Goal: Task Accomplishment & Management: Complete application form

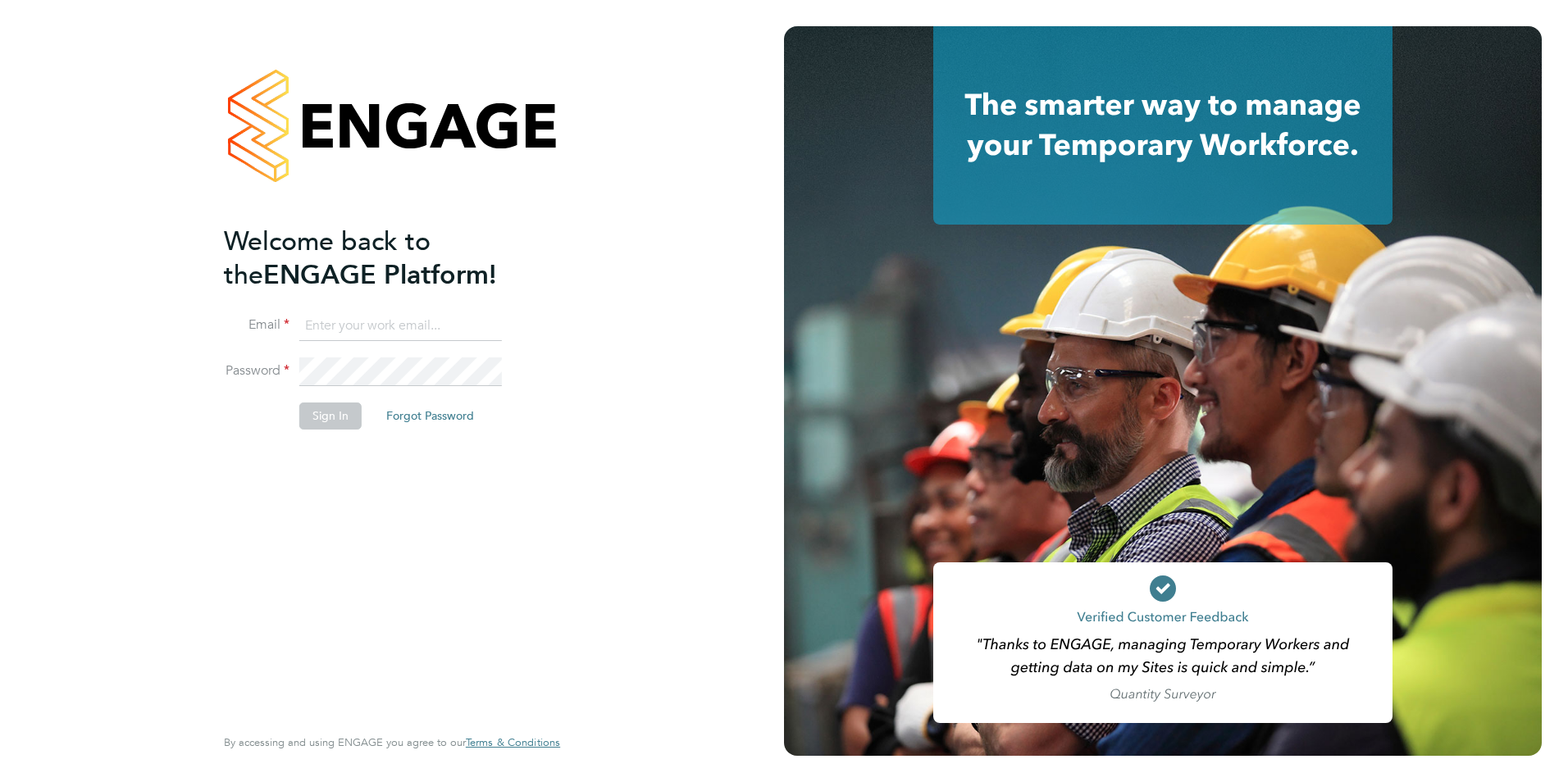
type input "[PERSON_NAME][EMAIL_ADDRESS][DOMAIN_NAME]"
click at [224, 467] on div "Welcome back to the ENGAGE Platform! Email jessem@dannysullivan.co.uk Password …" at bounding box center [384, 473] width 319 height 496
click at [301, 416] on button "Sign In" at bounding box center [330, 415] width 63 height 26
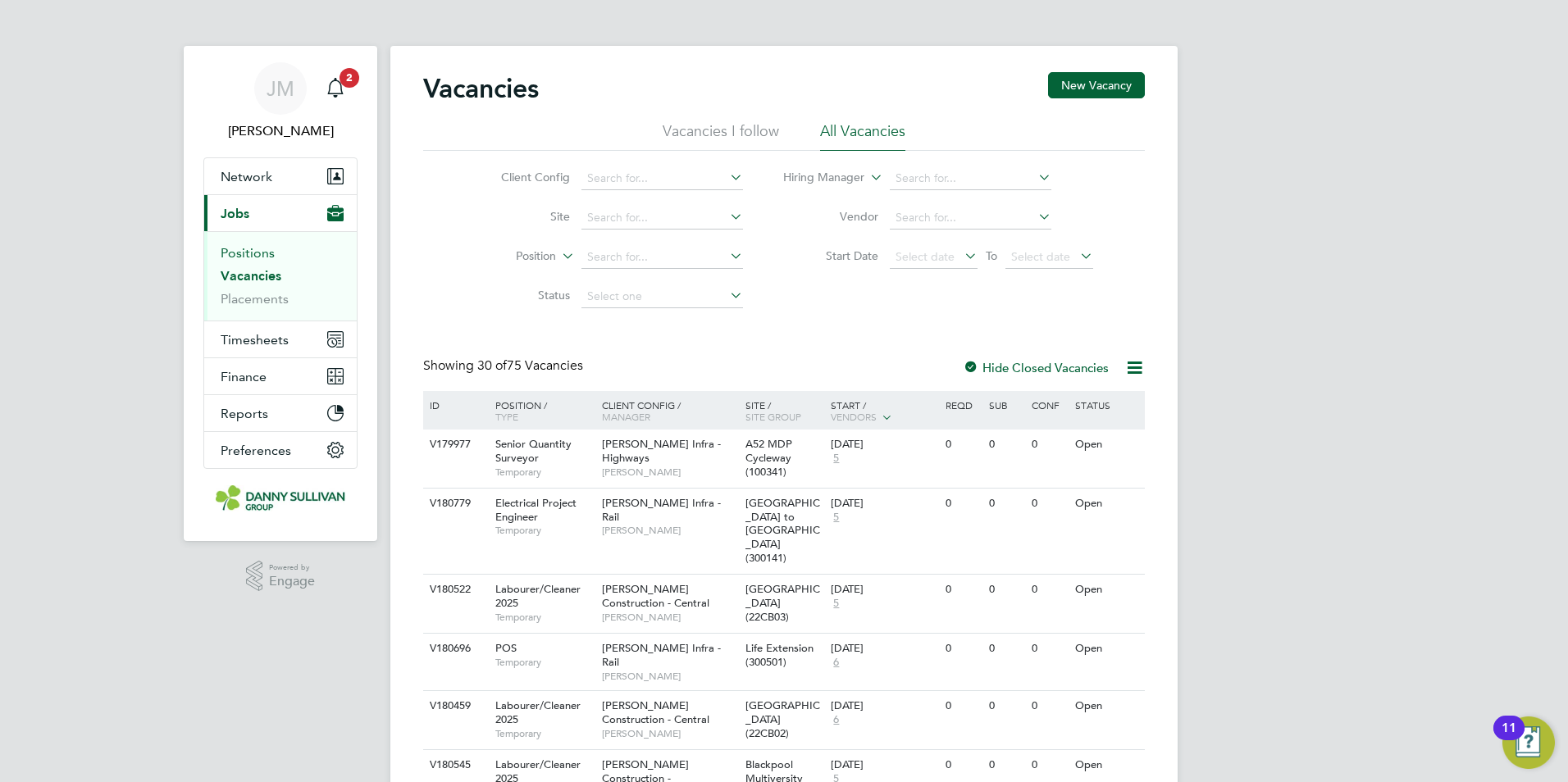
click at [253, 257] on link "Positions" at bounding box center [247, 253] width 54 height 15
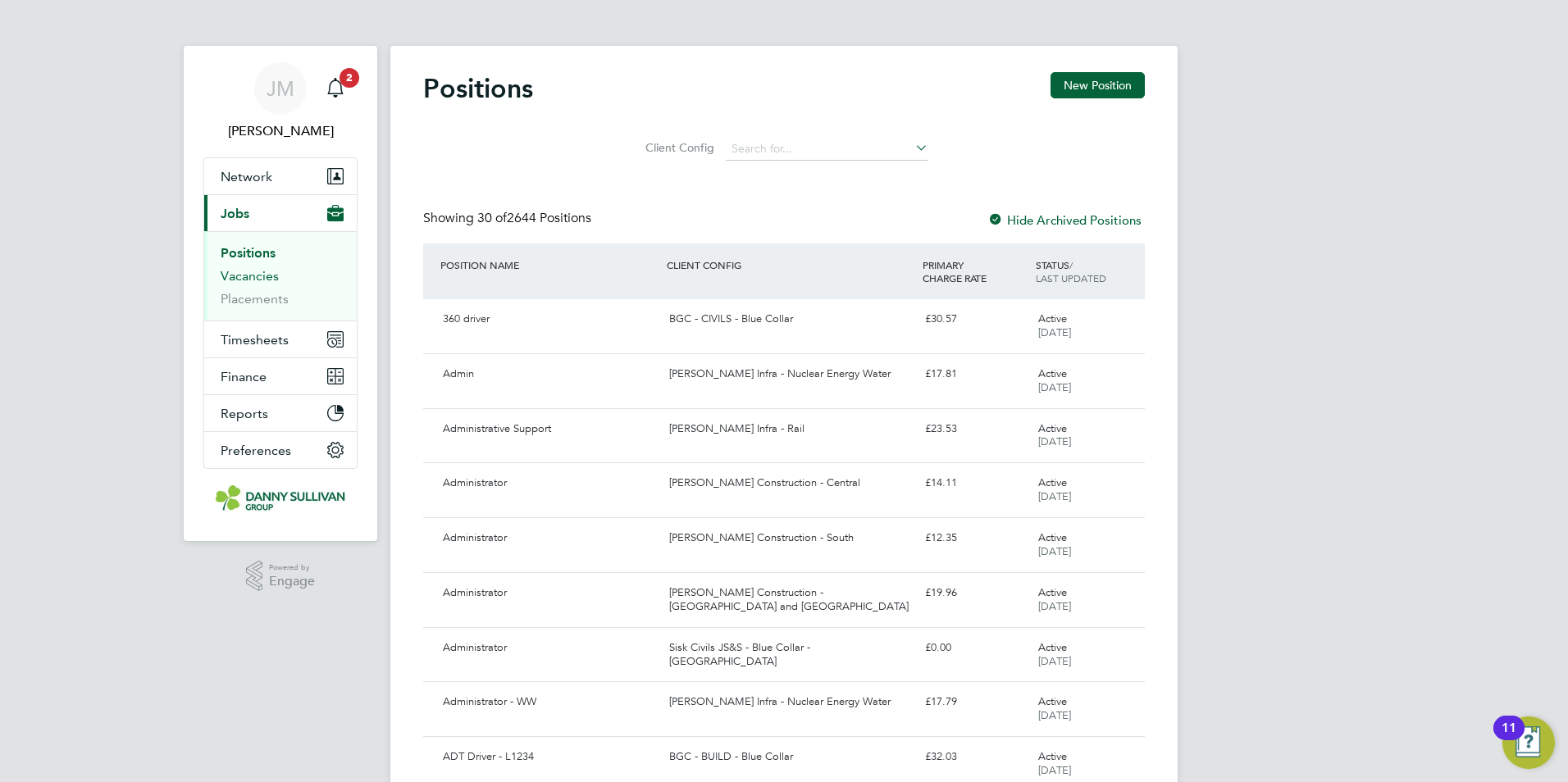
click at [232, 280] on link "Vacancies" at bounding box center [249, 276] width 59 height 15
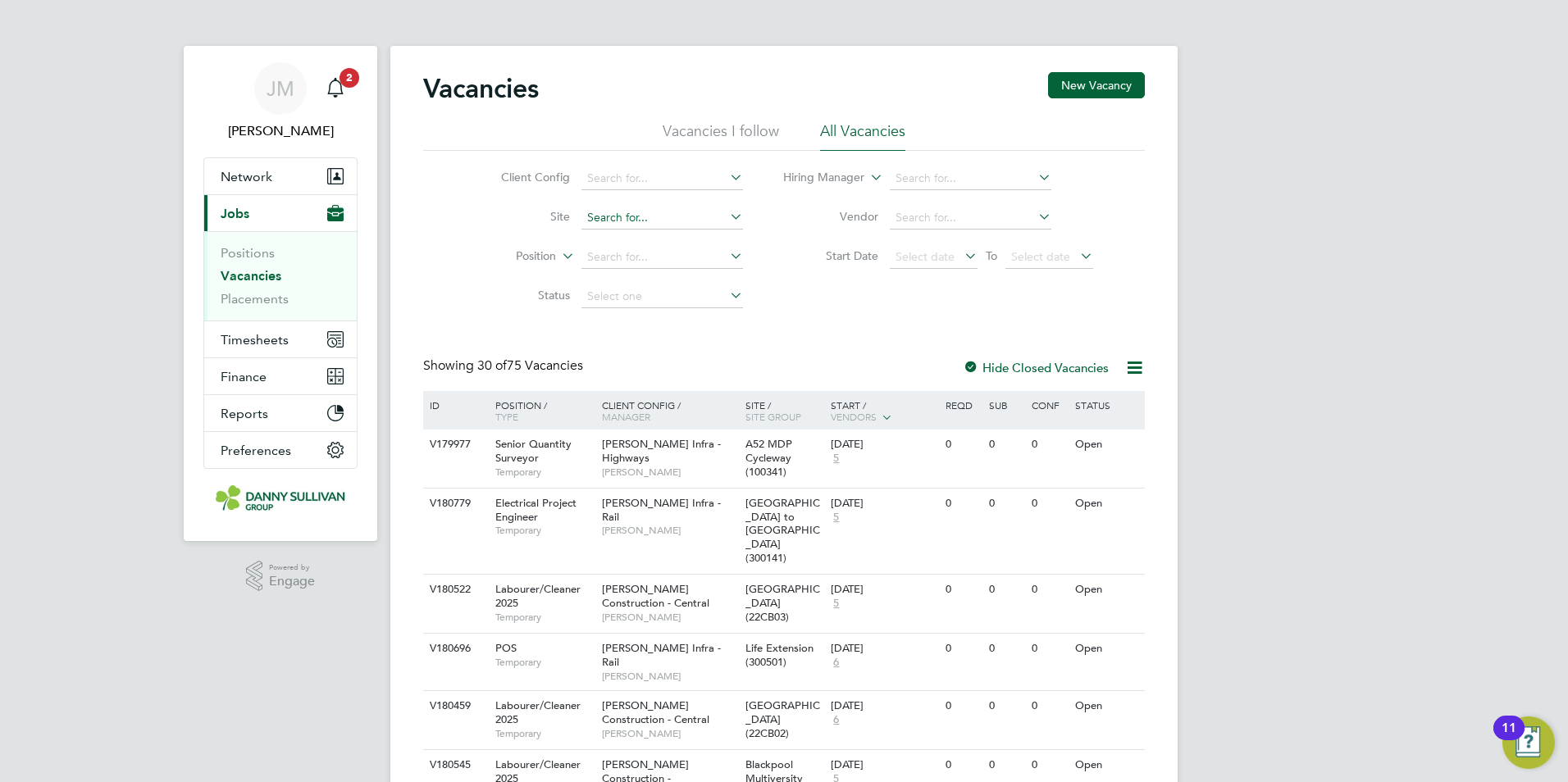
click at [636, 210] on input at bounding box center [662, 218] width 162 height 23
click at [746, 136] on li "Vacancies I follow" at bounding box center [721, 136] width 116 height 30
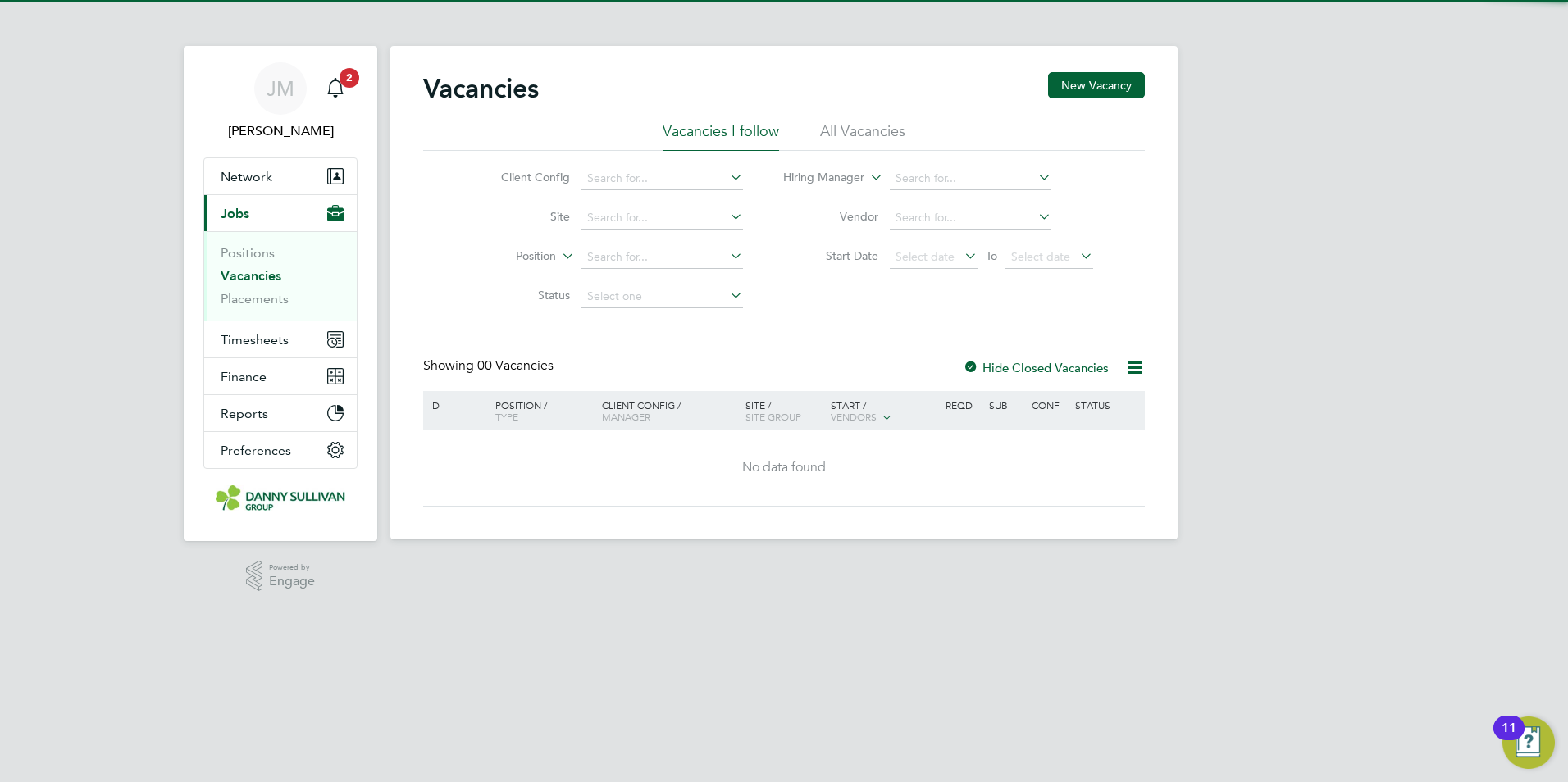
click at [837, 131] on li "All Vacancies" at bounding box center [862, 136] width 86 height 30
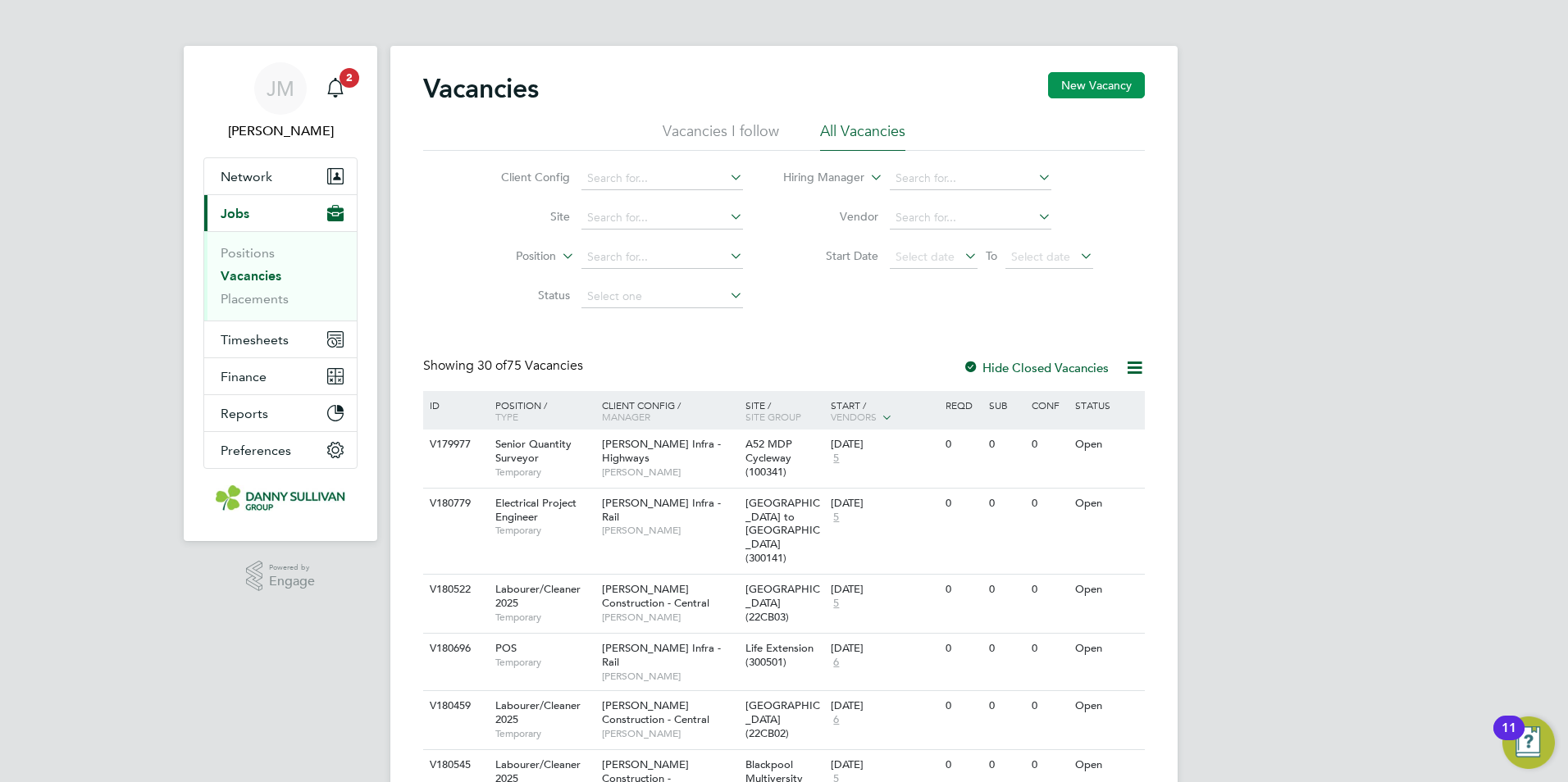
click at [1084, 81] on button "New Vacancy" at bounding box center [1096, 85] width 97 height 26
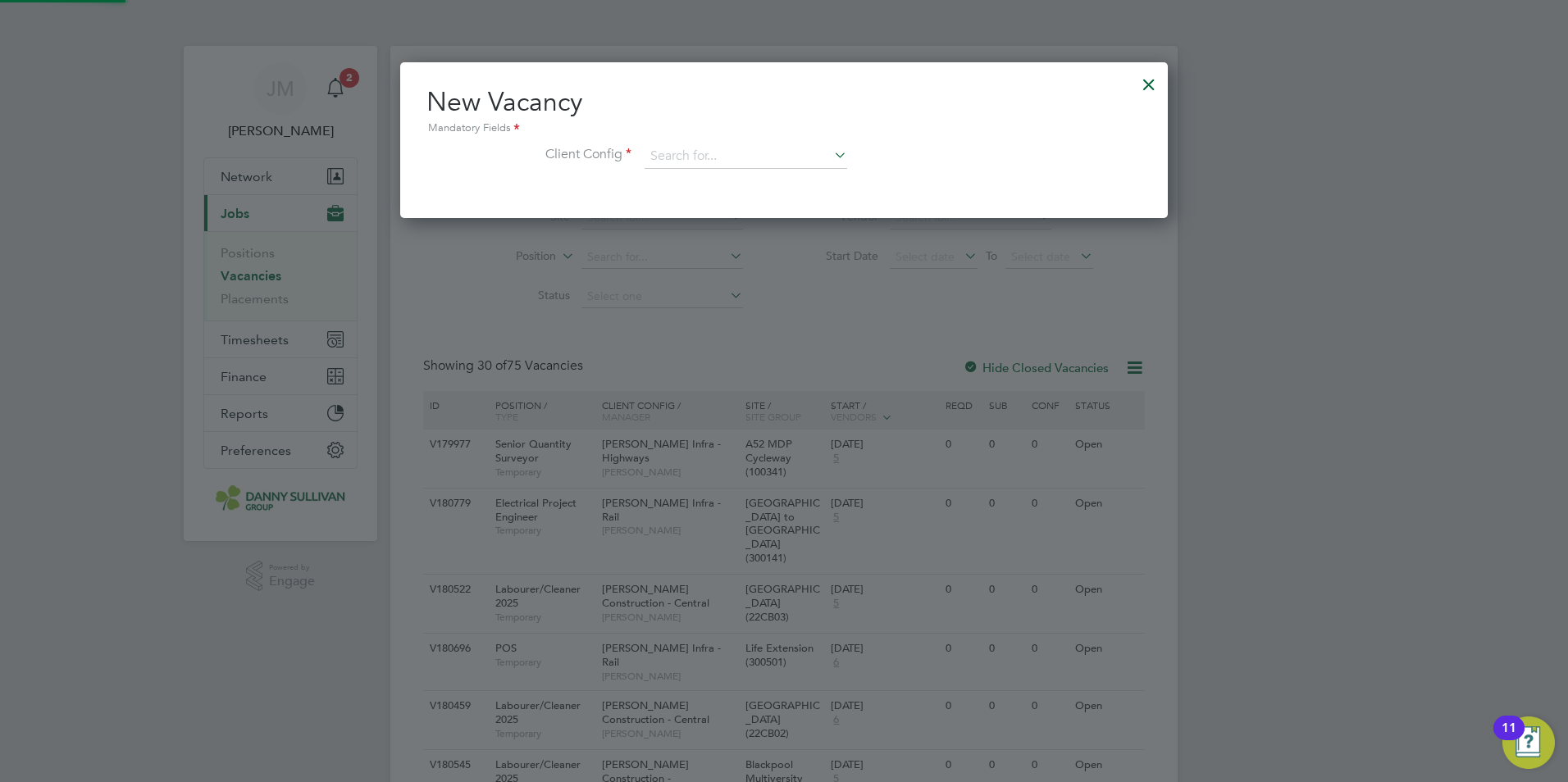
scroll to position [156, 769]
click at [696, 162] on input at bounding box center [746, 157] width 203 height 25
click at [731, 184] on li "Morgan Sindall Infra - Rail" at bounding box center [746, 180] width 204 height 22
type input "[PERSON_NAME] Infra - Rail"
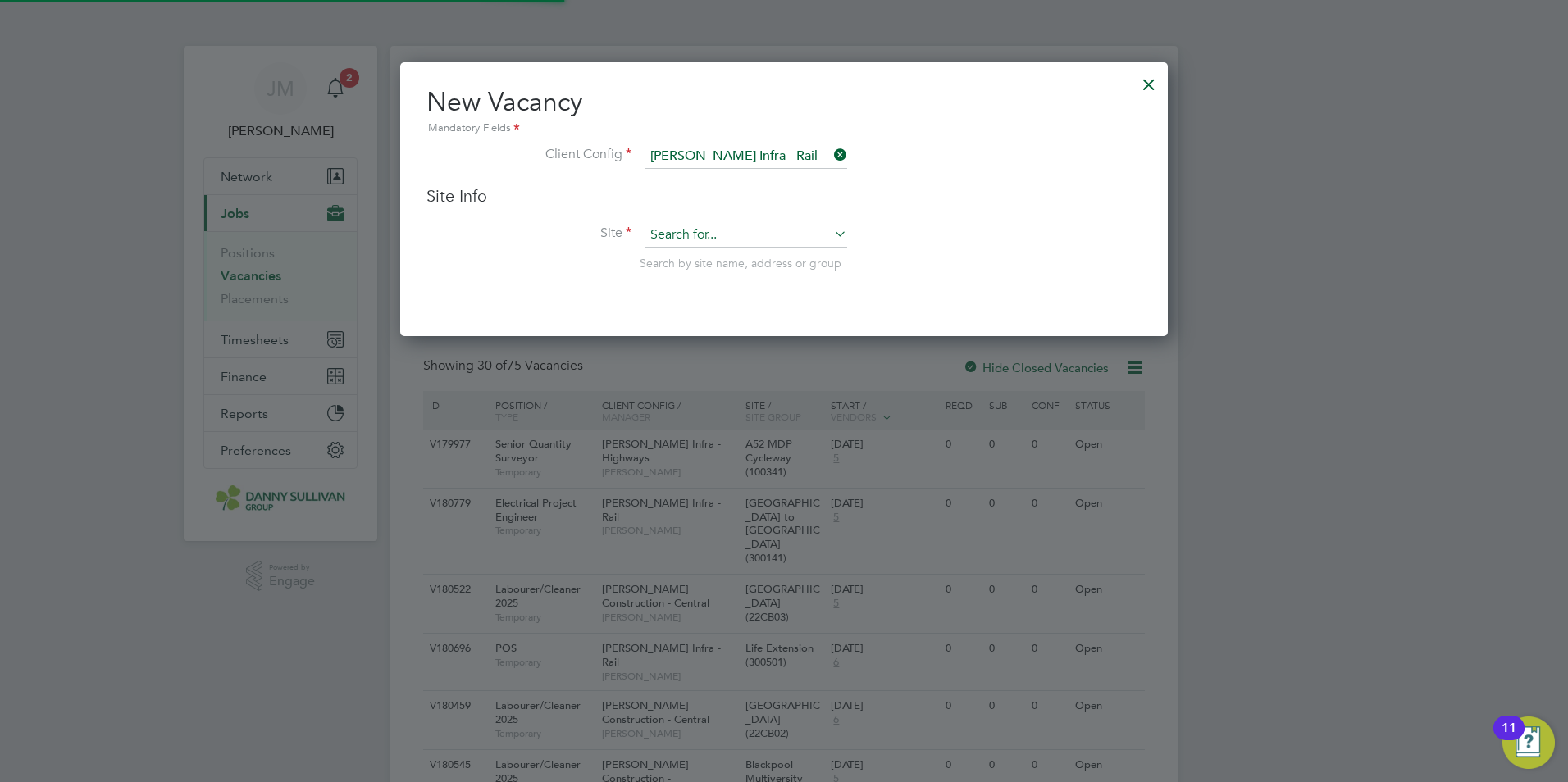
click at [685, 229] on input at bounding box center [746, 236] width 203 height 25
type input "p"
click at [1141, 89] on div at bounding box center [1149, 80] width 30 height 30
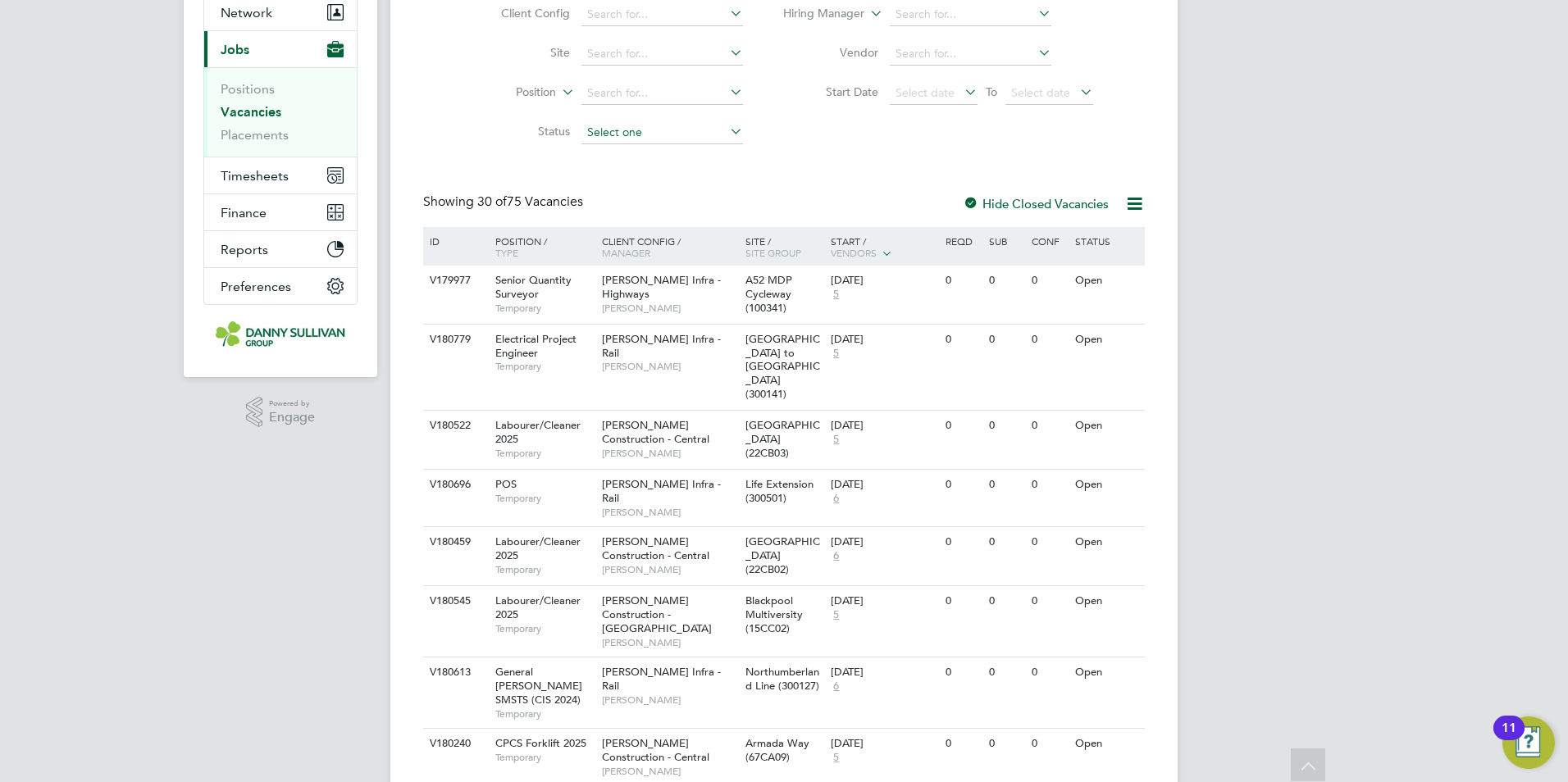
scroll to position [0, 0]
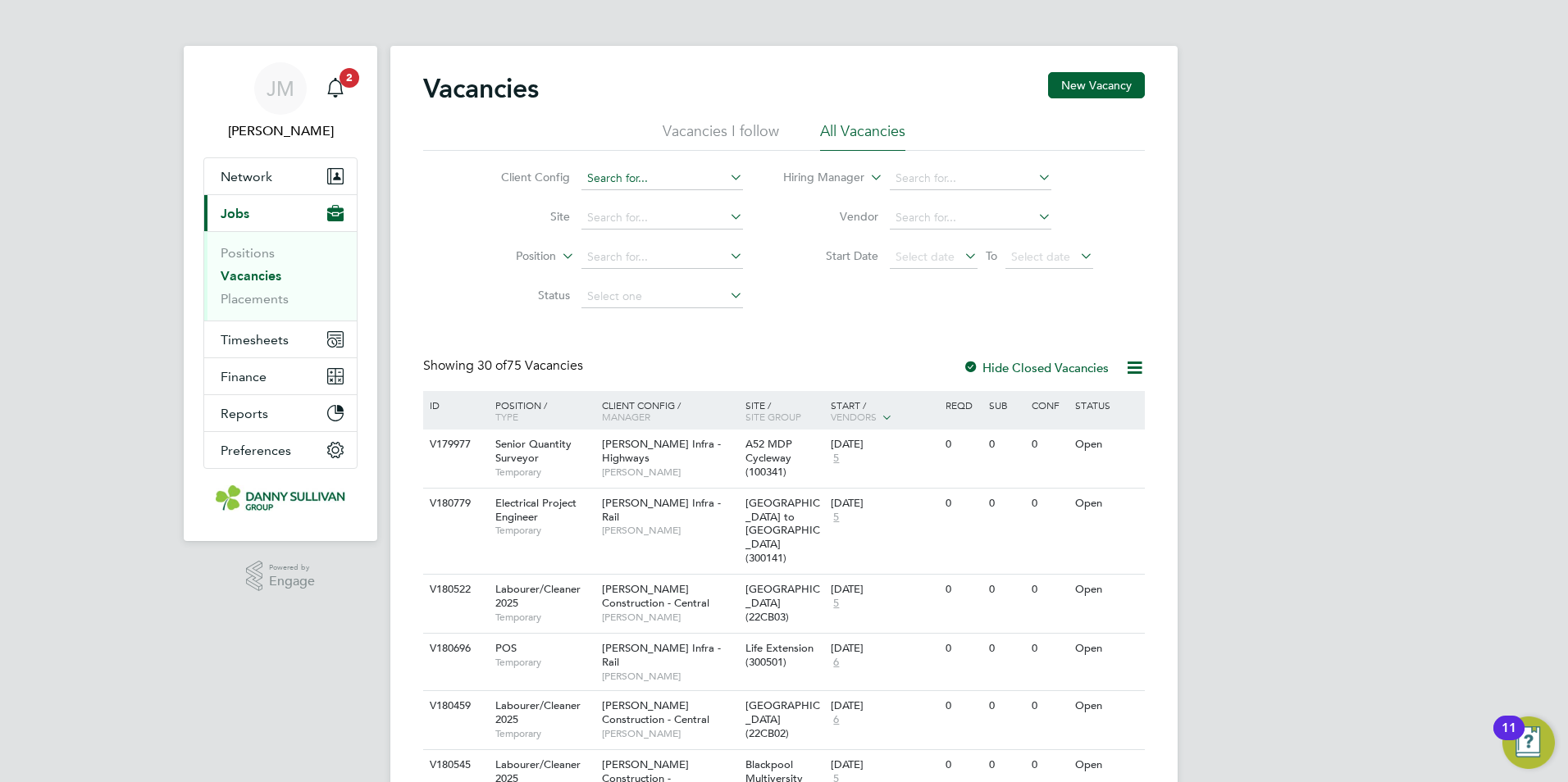
click at [651, 185] on input at bounding box center [662, 179] width 162 height 23
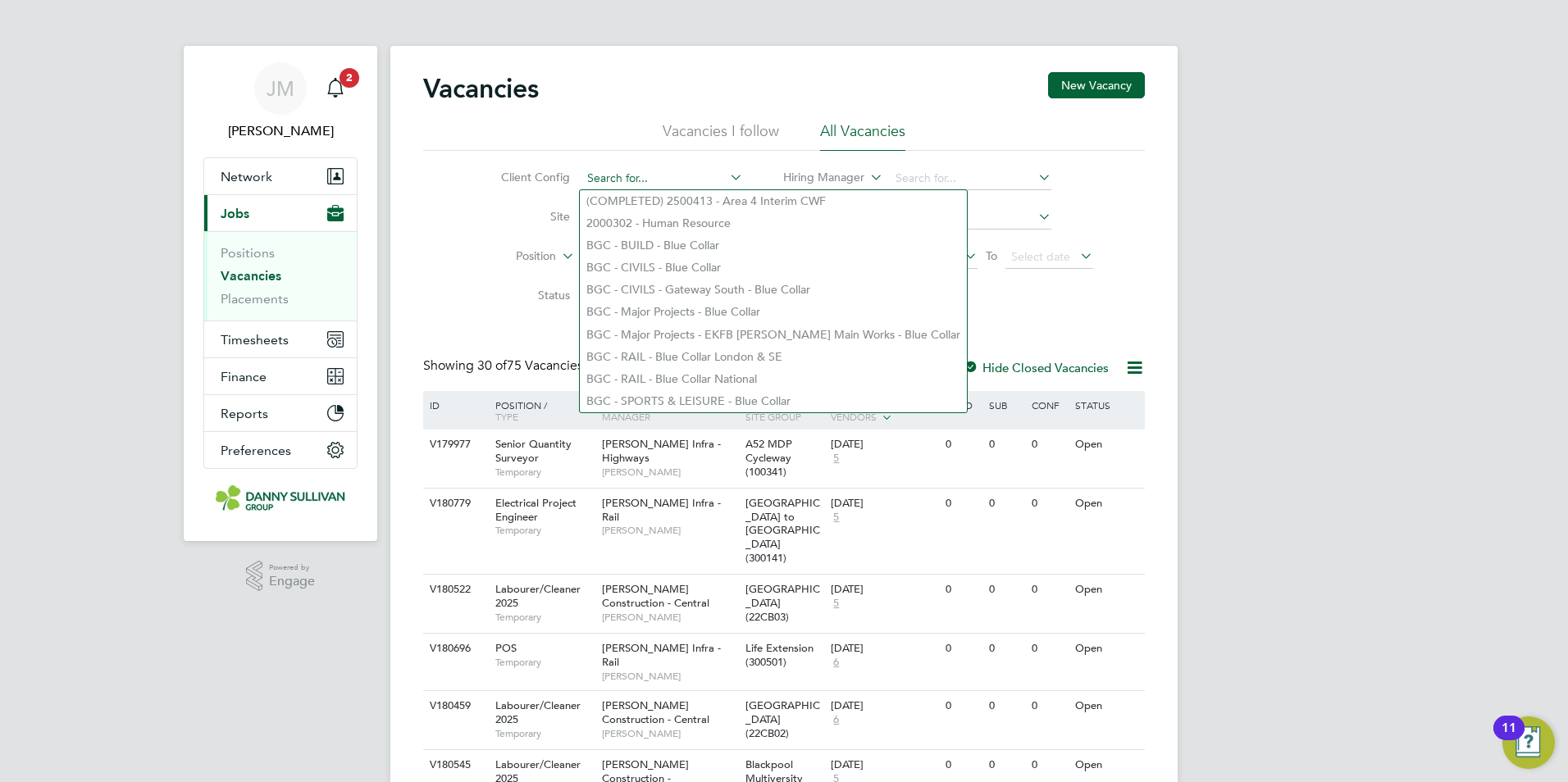
paste input "D312602"
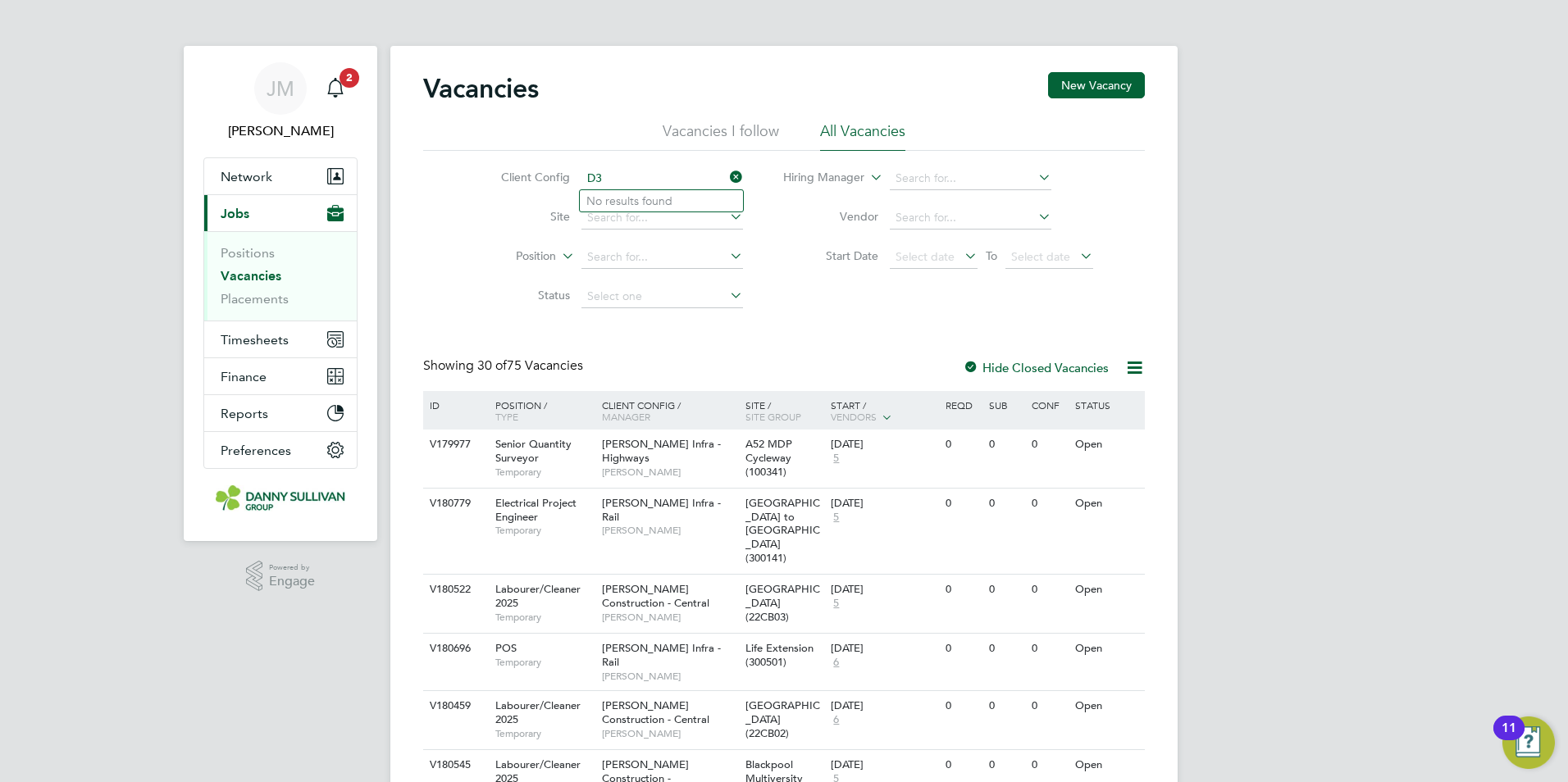
type input "D"
click at [631, 293] on input at bounding box center [662, 297] width 162 height 23
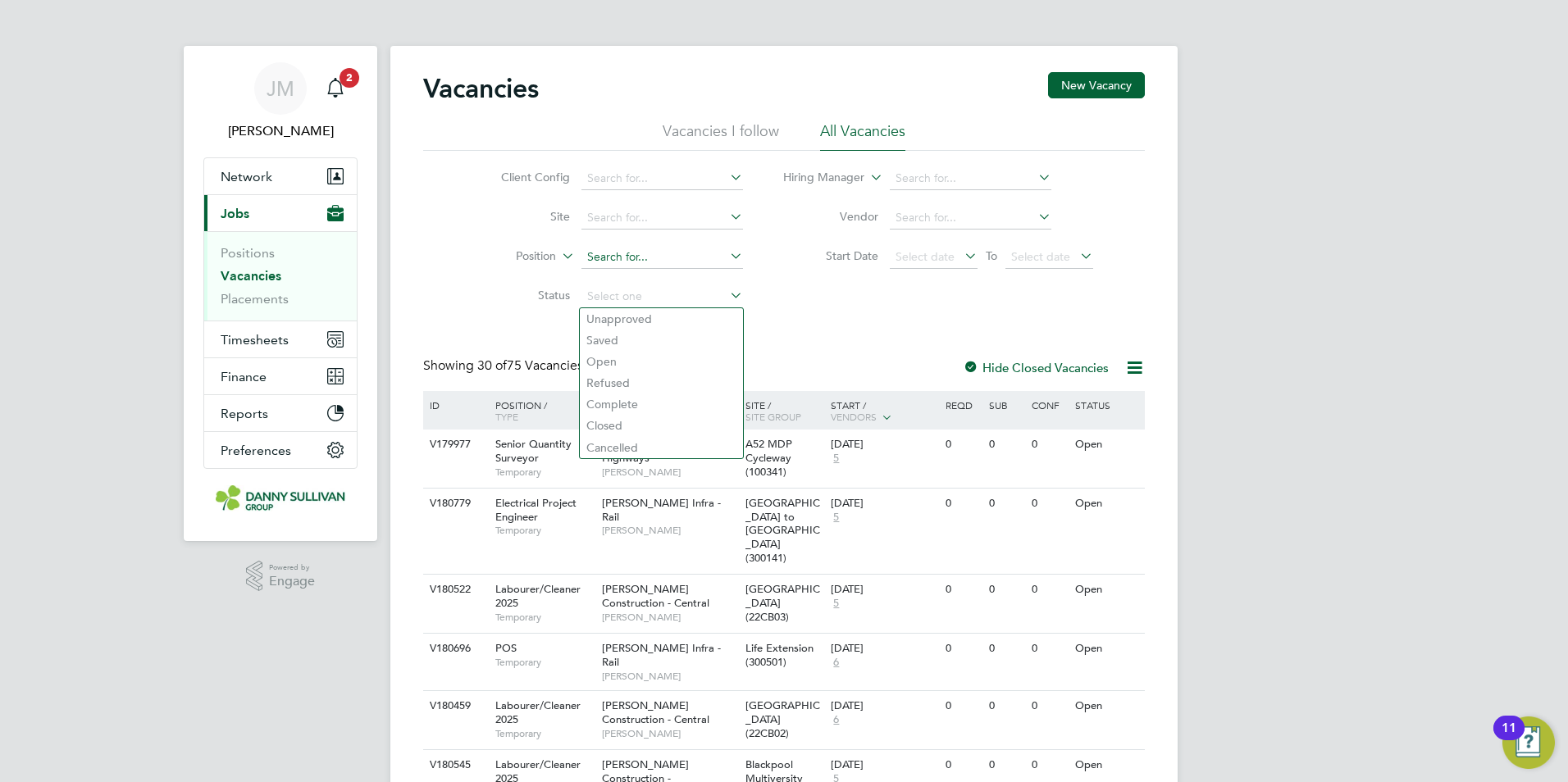
click at [632, 261] on input at bounding box center [662, 258] width 162 height 23
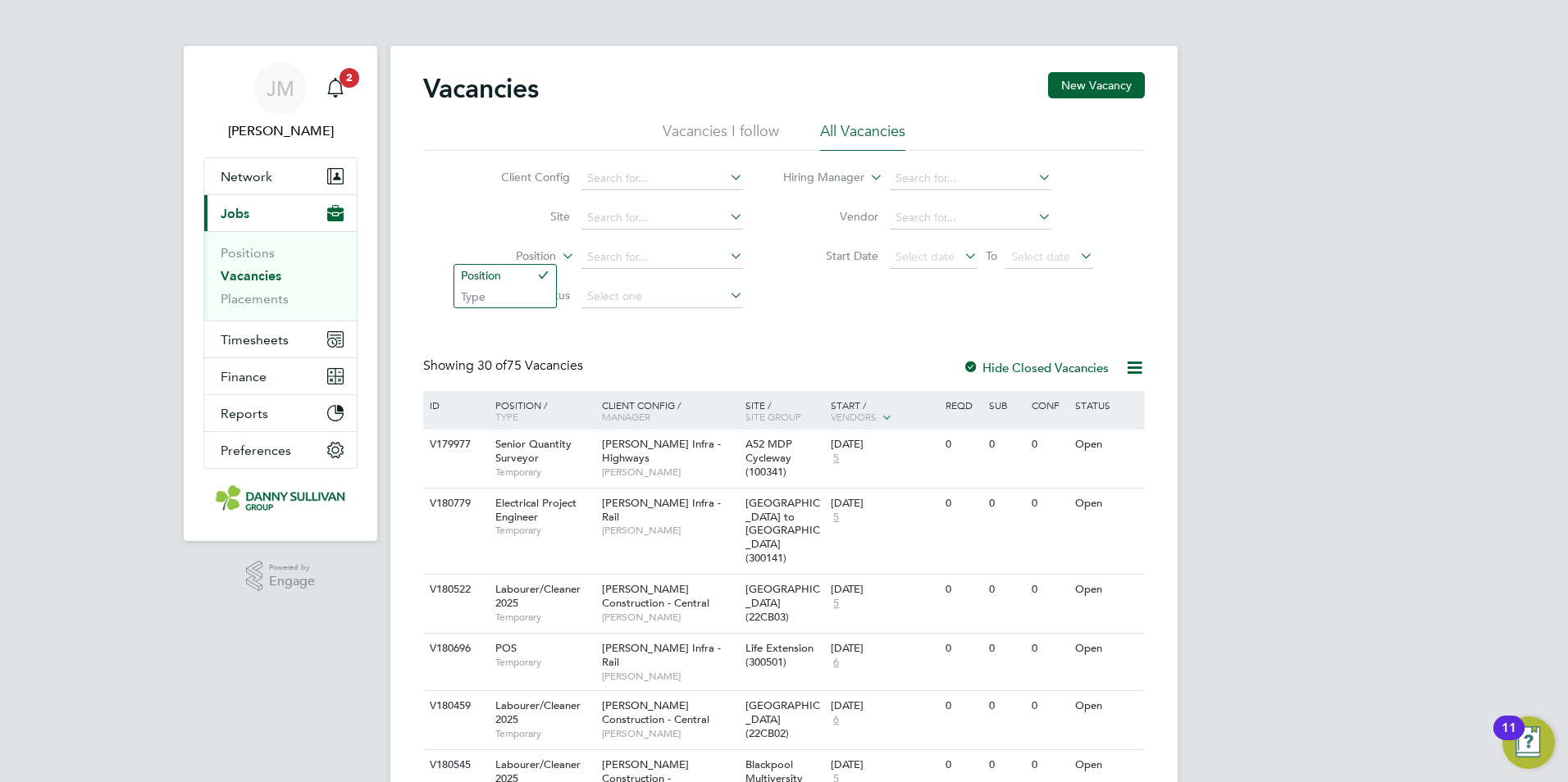
click at [501, 262] on label "Position" at bounding box center [509, 256] width 94 height 16
click at [668, 207] on input at bounding box center [662, 218] width 162 height 23
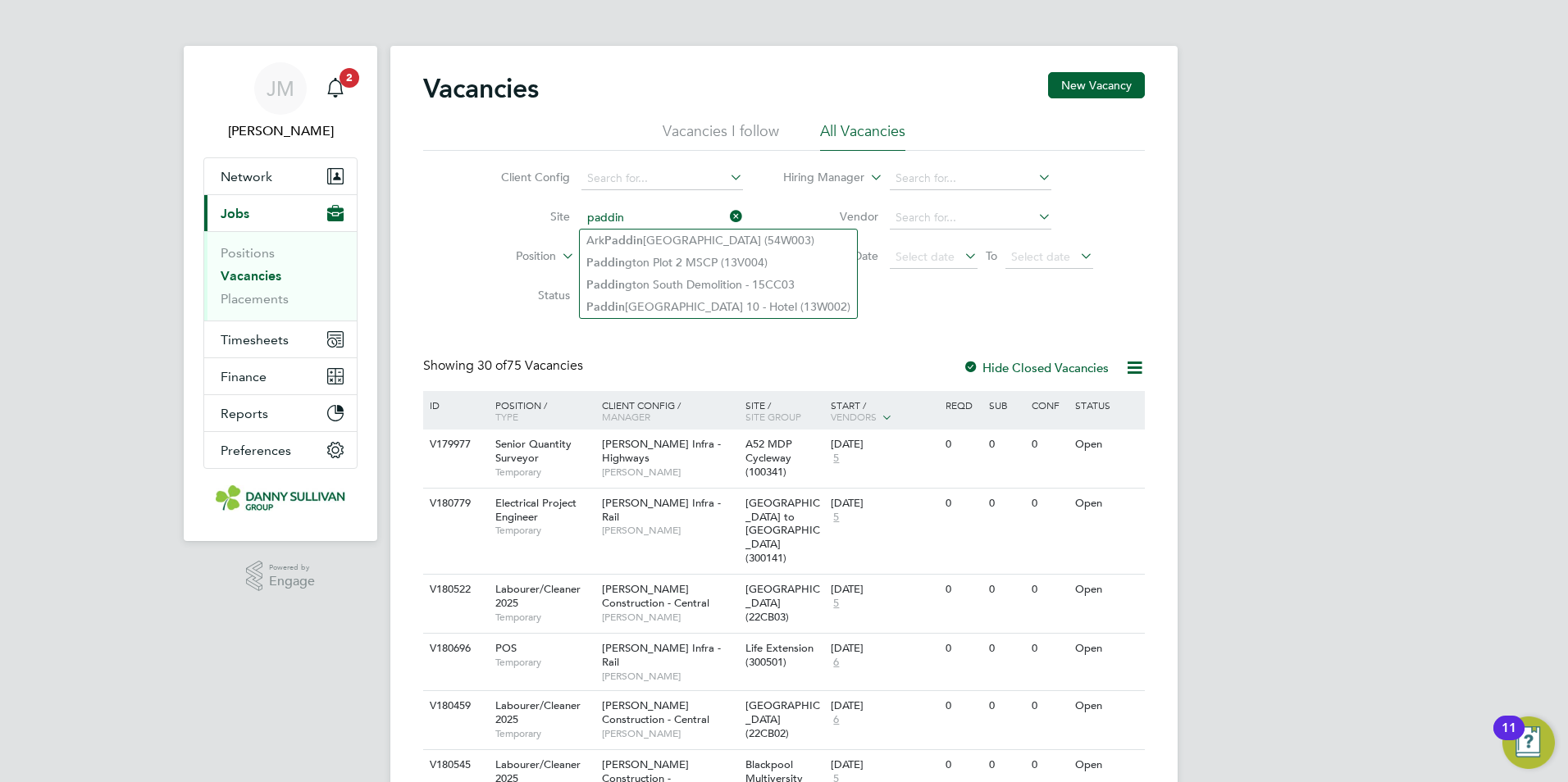
type input "paddin"
click at [925, 313] on div "Client Config Site paddin Position Status Hiring Manager Vendor Start Date Sele…" at bounding box center [784, 234] width 721 height 165
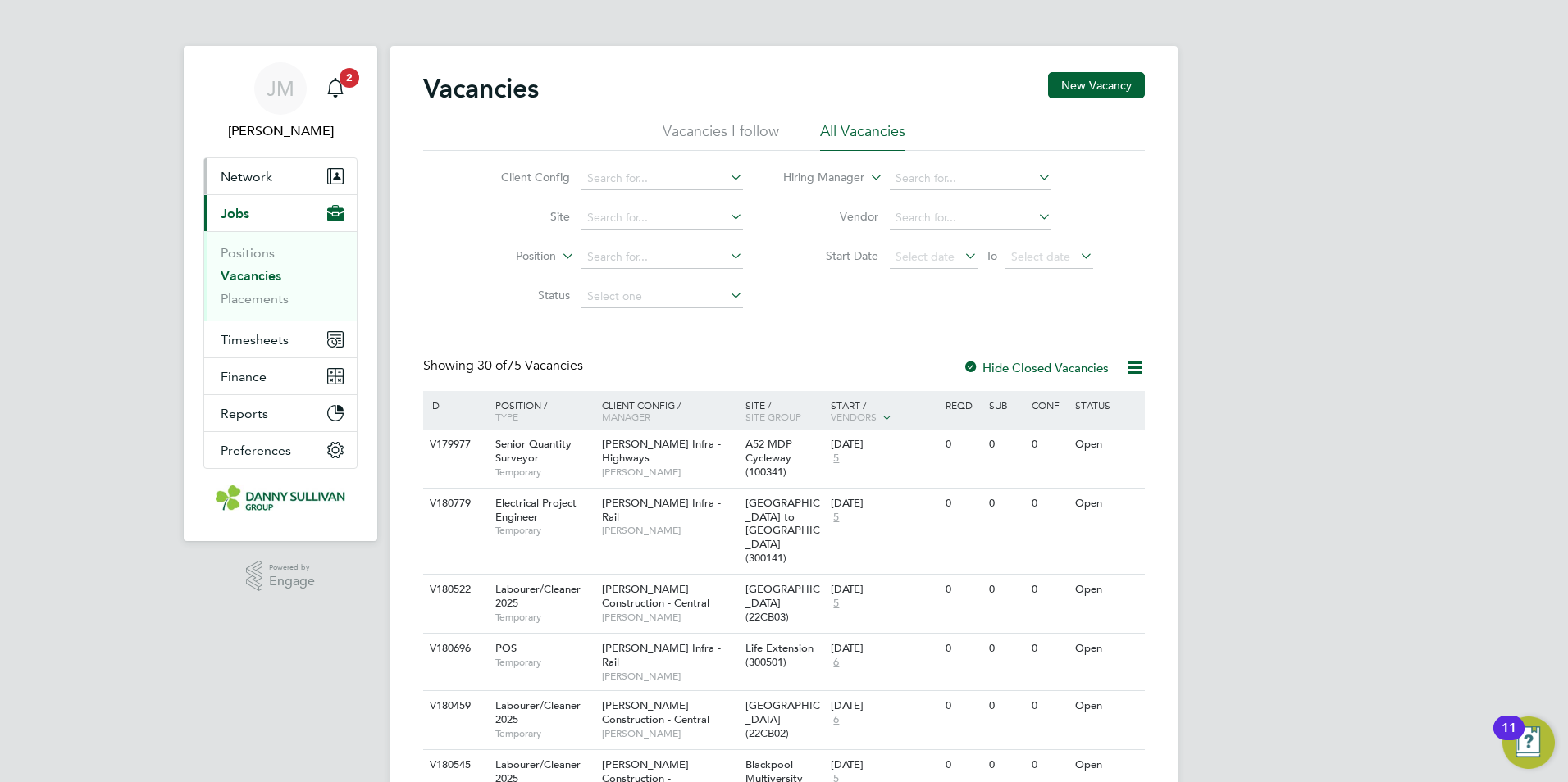
click at [261, 180] on span "Network" at bounding box center [246, 177] width 52 height 15
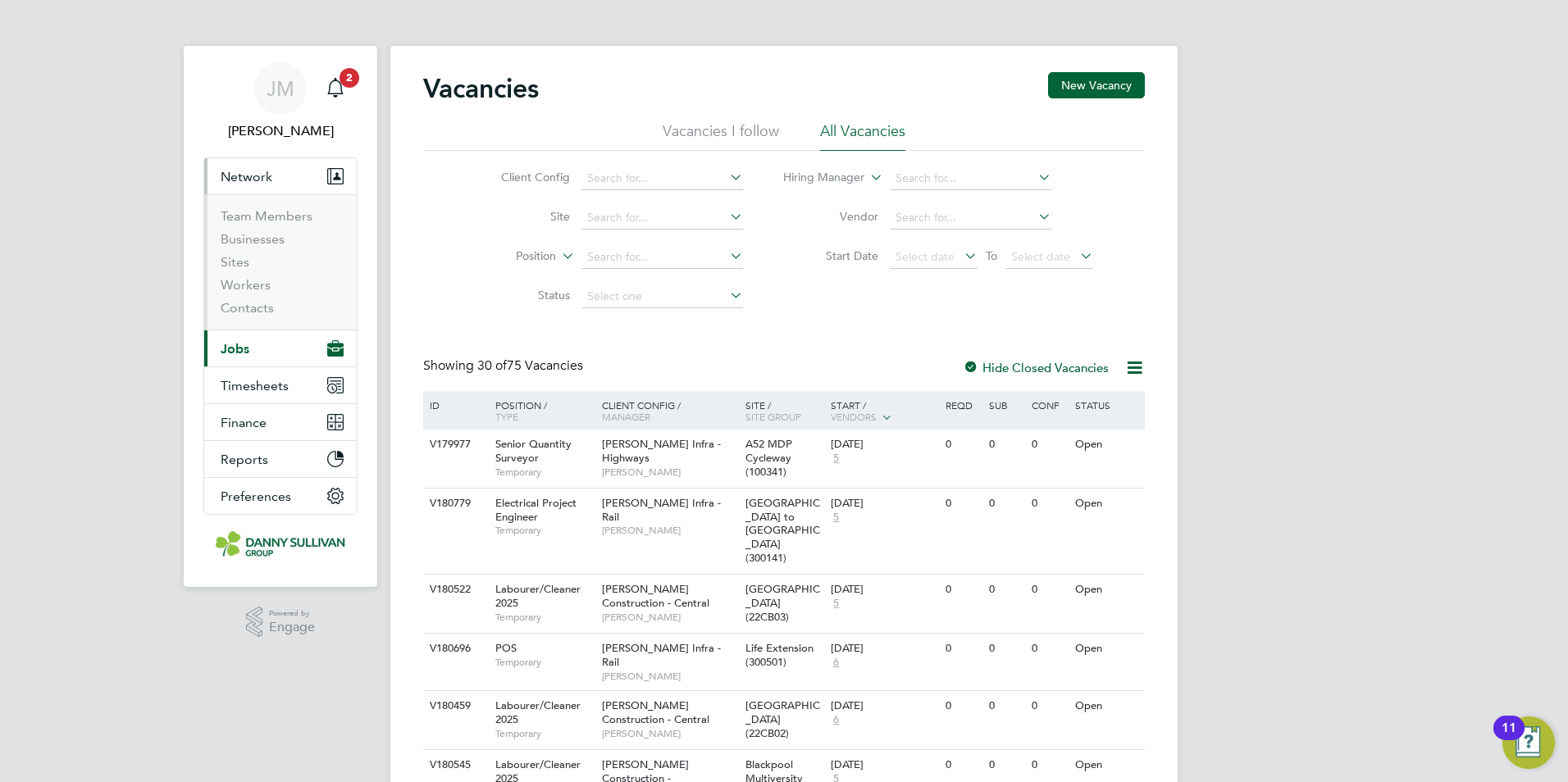
click at [264, 189] on button "Network" at bounding box center [280, 175] width 153 height 36
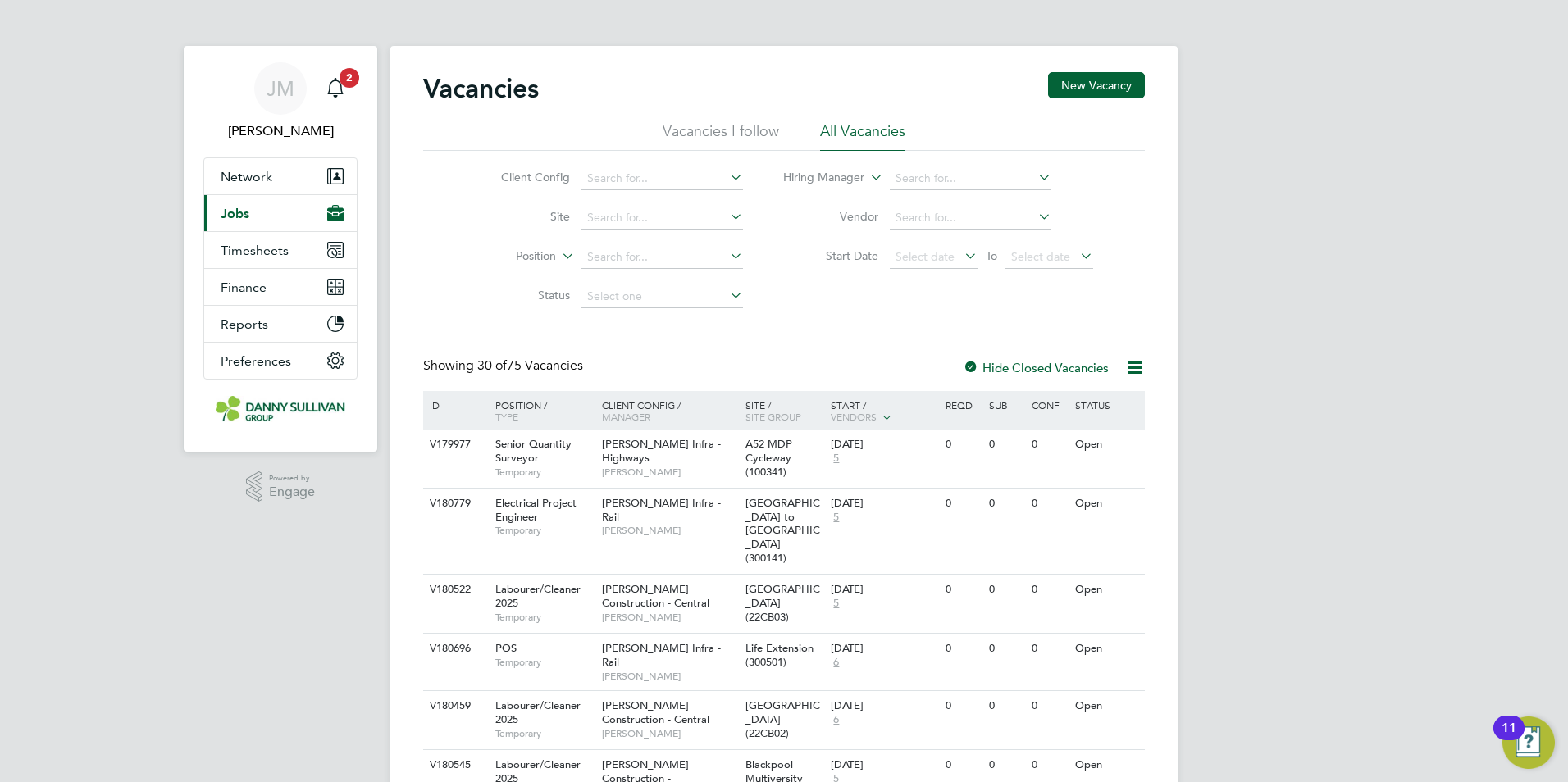
click at [248, 217] on span "Jobs" at bounding box center [235, 214] width 29 height 15
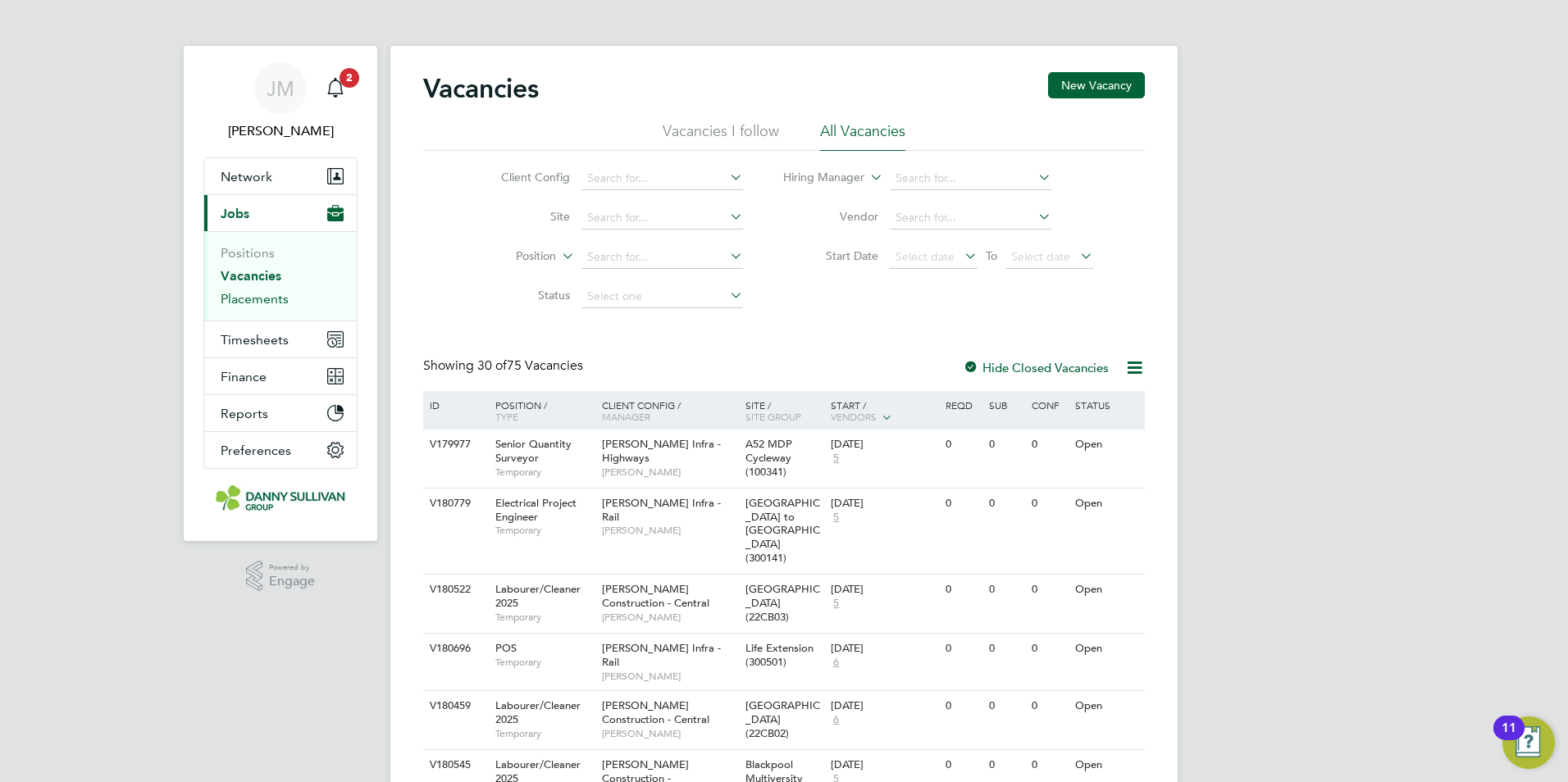
click at [257, 297] on link "Placements" at bounding box center [254, 299] width 68 height 15
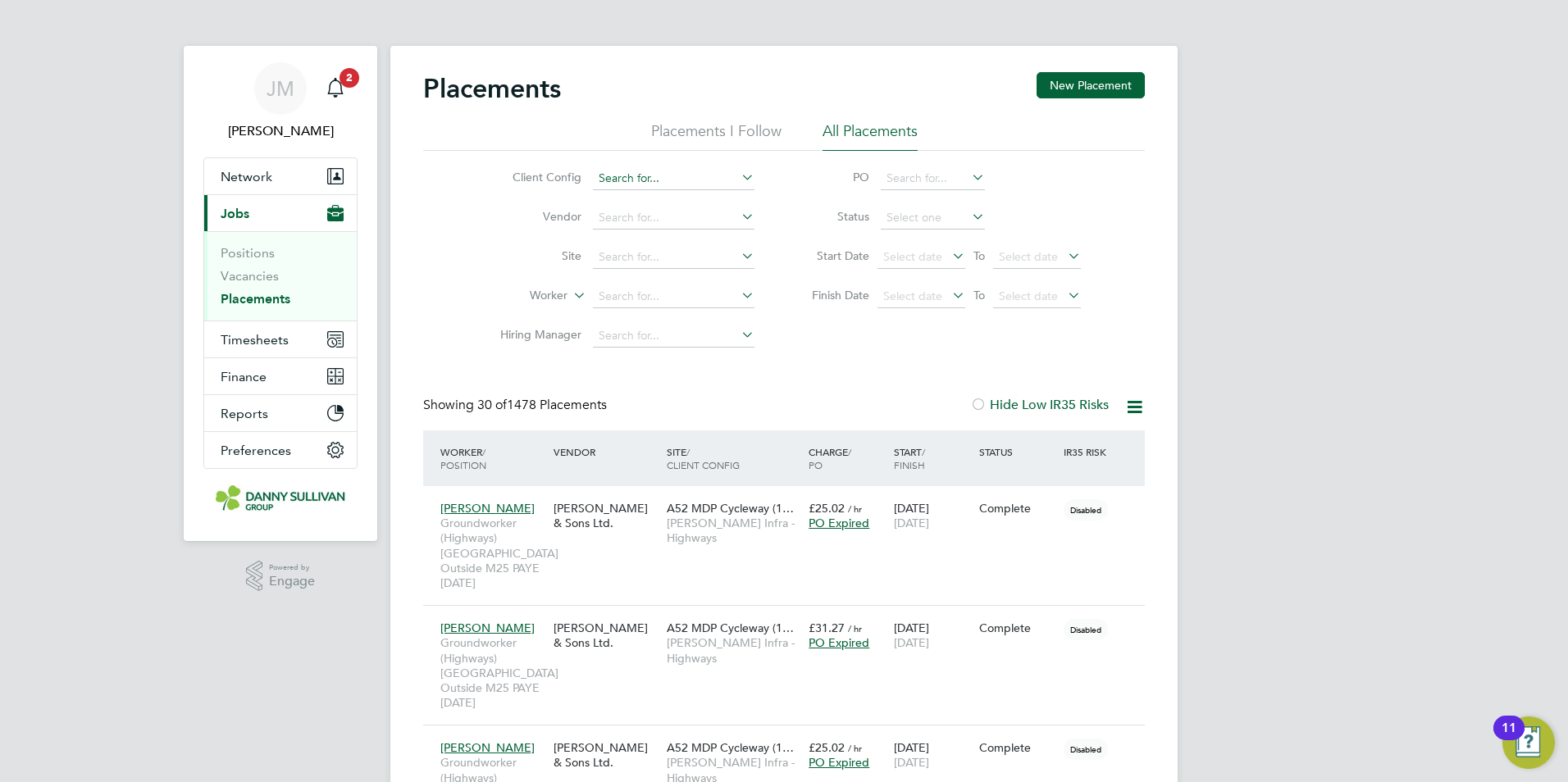
click at [647, 182] on input at bounding box center [673, 179] width 162 height 23
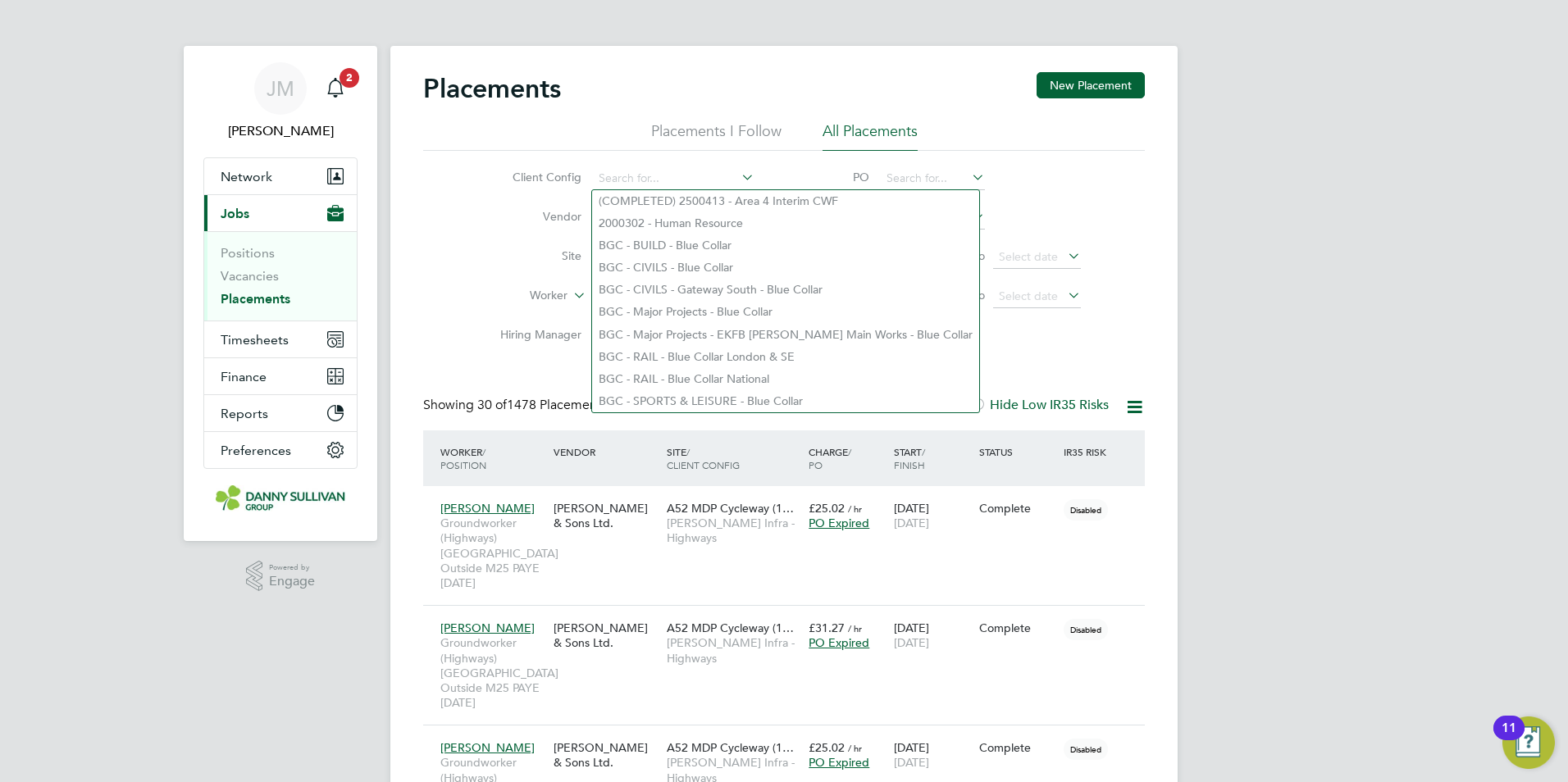
click at [509, 255] on label "Site" at bounding box center [534, 255] width 94 height 14
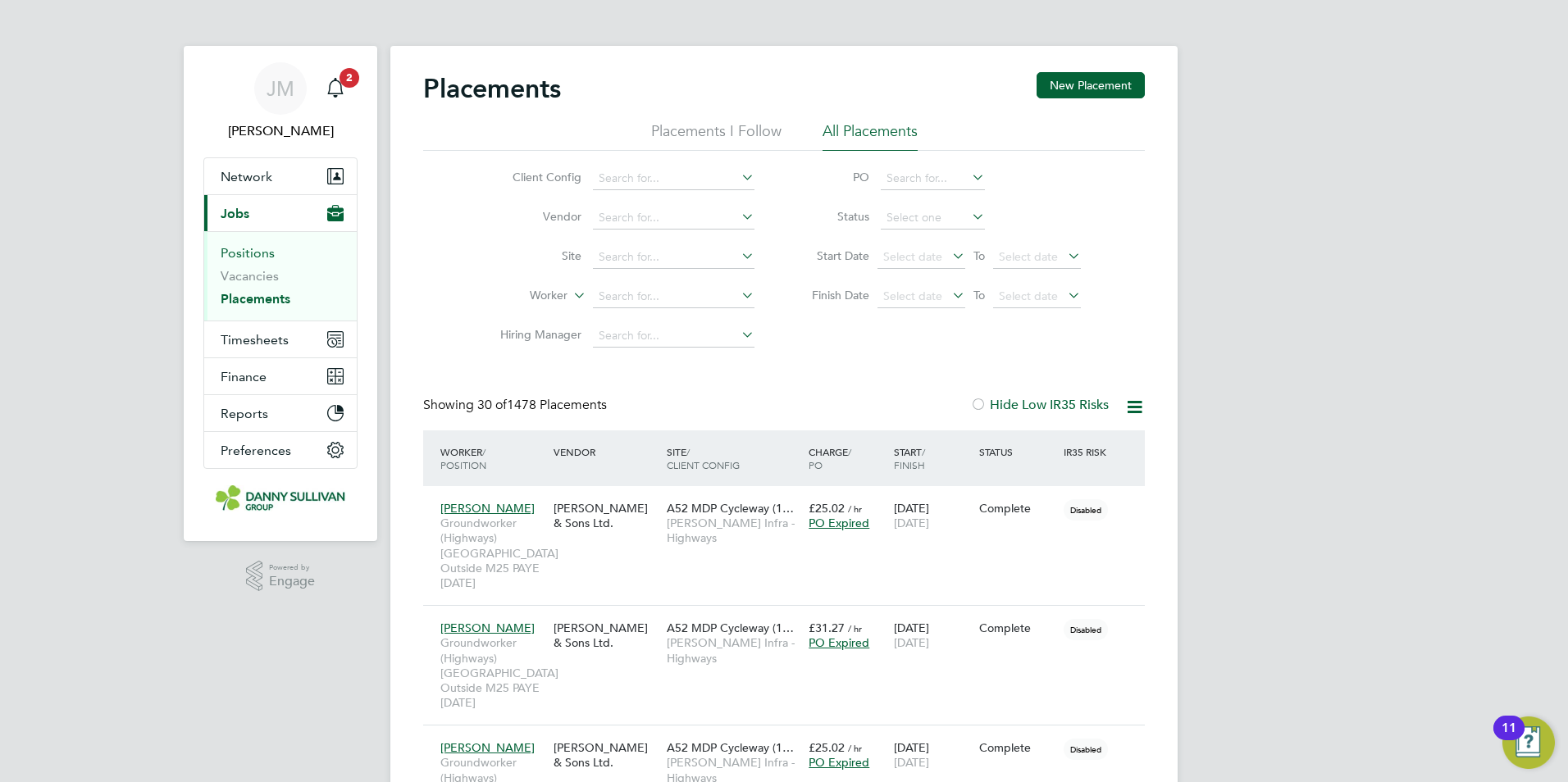
click at [245, 250] on link "Positions" at bounding box center [247, 253] width 54 height 15
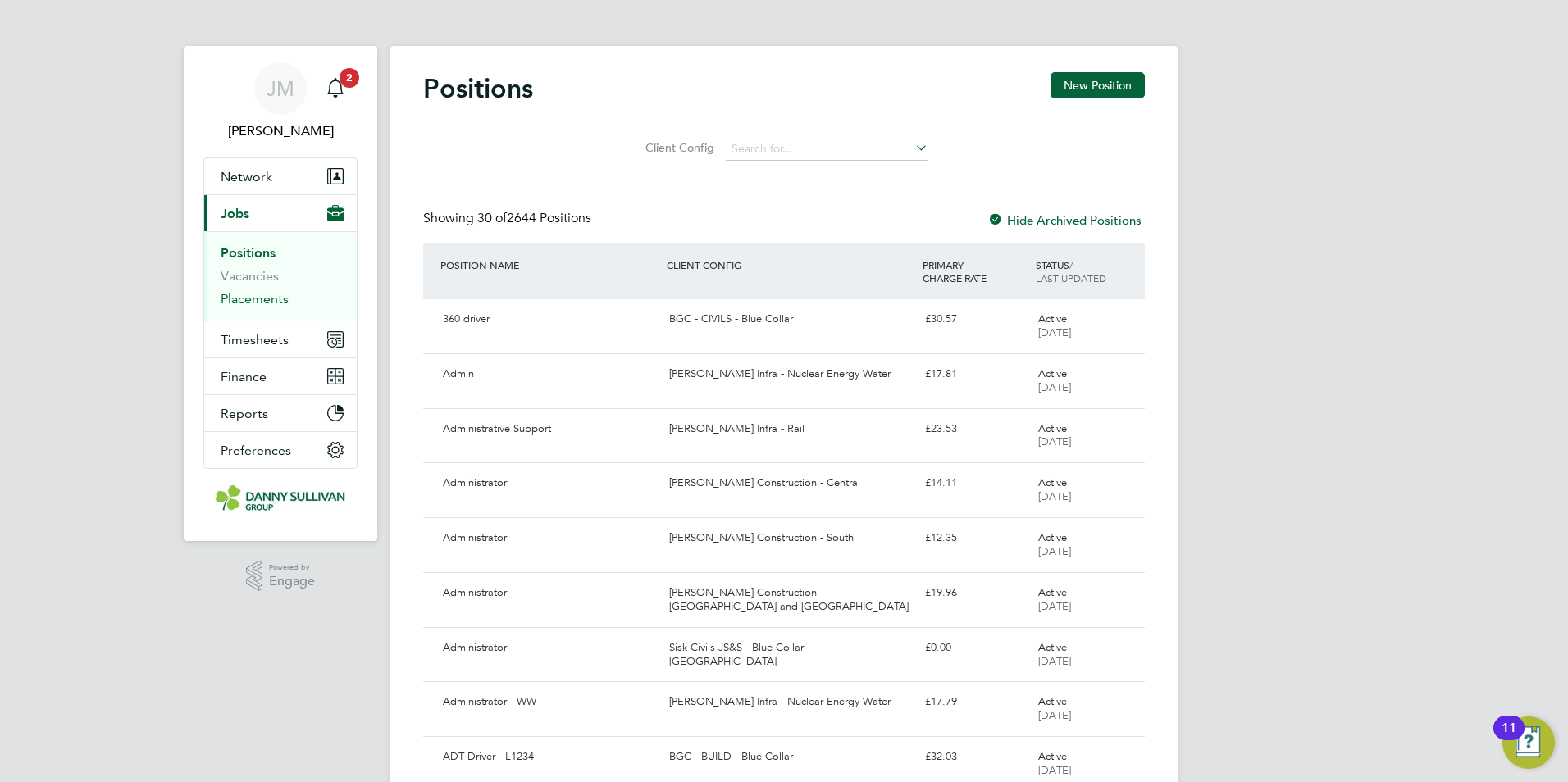
click at [253, 292] on link "Placements" at bounding box center [254, 299] width 68 height 15
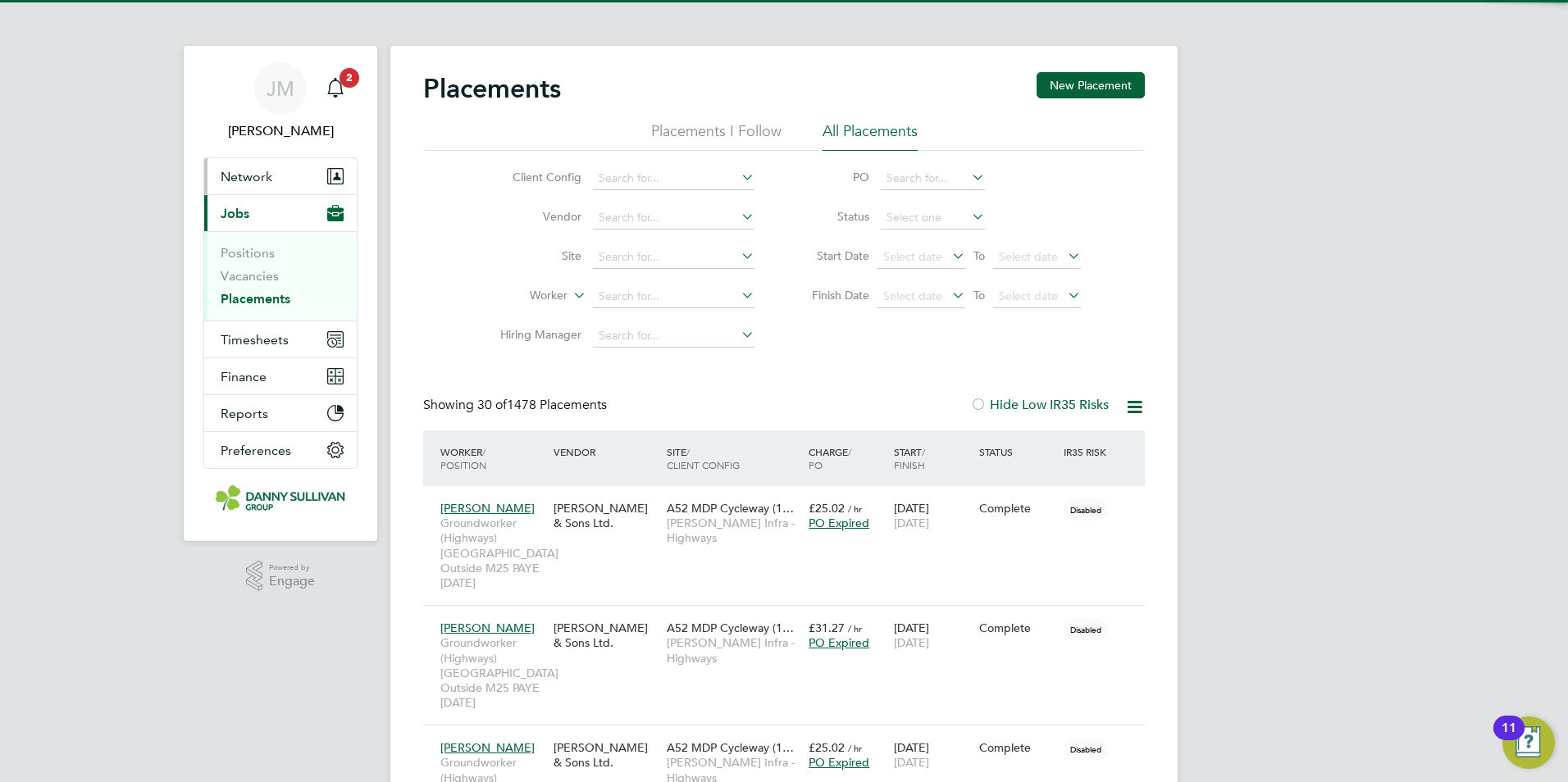
click at [254, 184] on span "Network" at bounding box center [246, 177] width 52 height 15
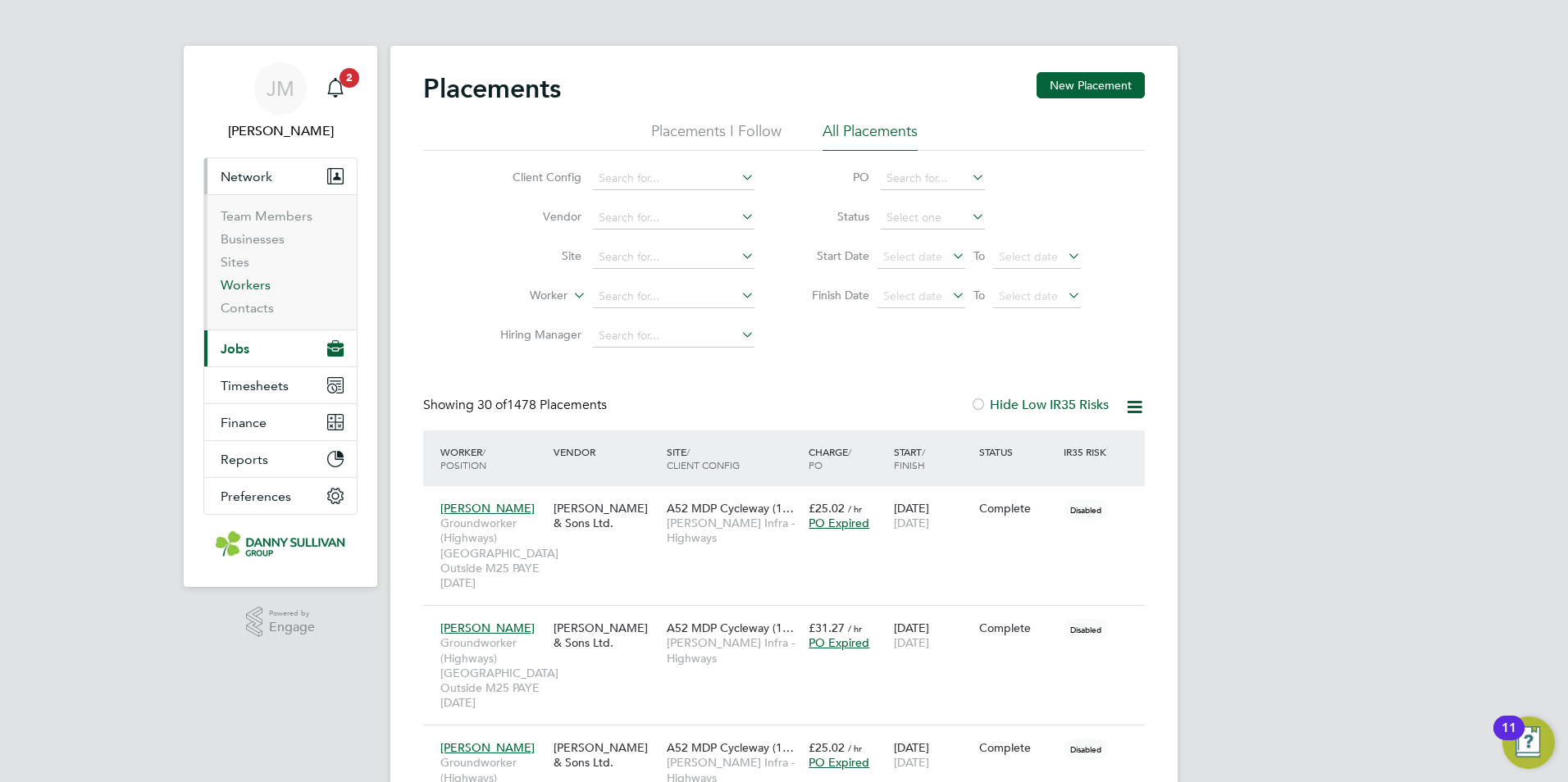
click at [259, 288] on link "Workers" at bounding box center [245, 285] width 50 height 15
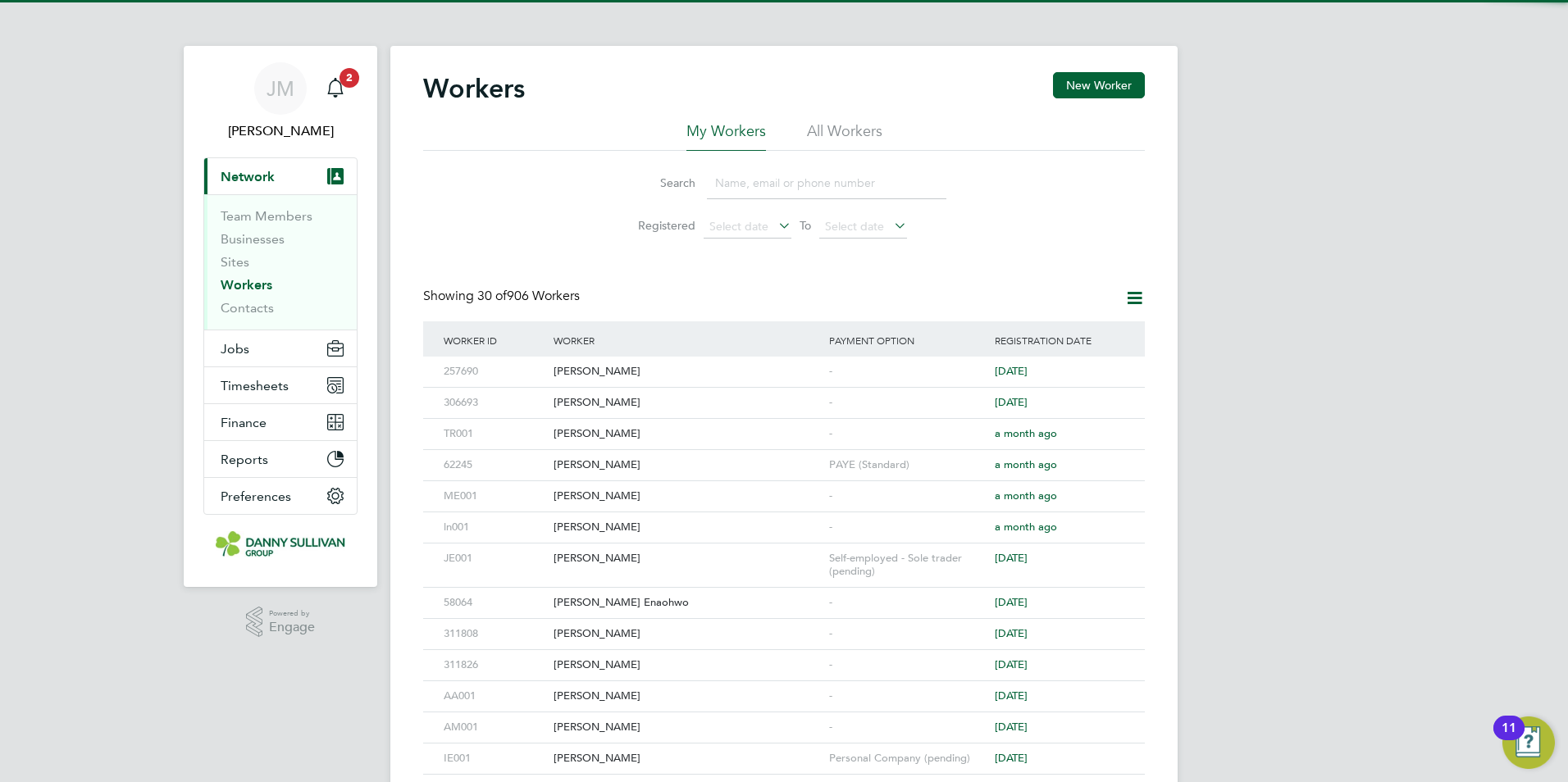
click at [739, 182] on input at bounding box center [826, 183] width 240 height 32
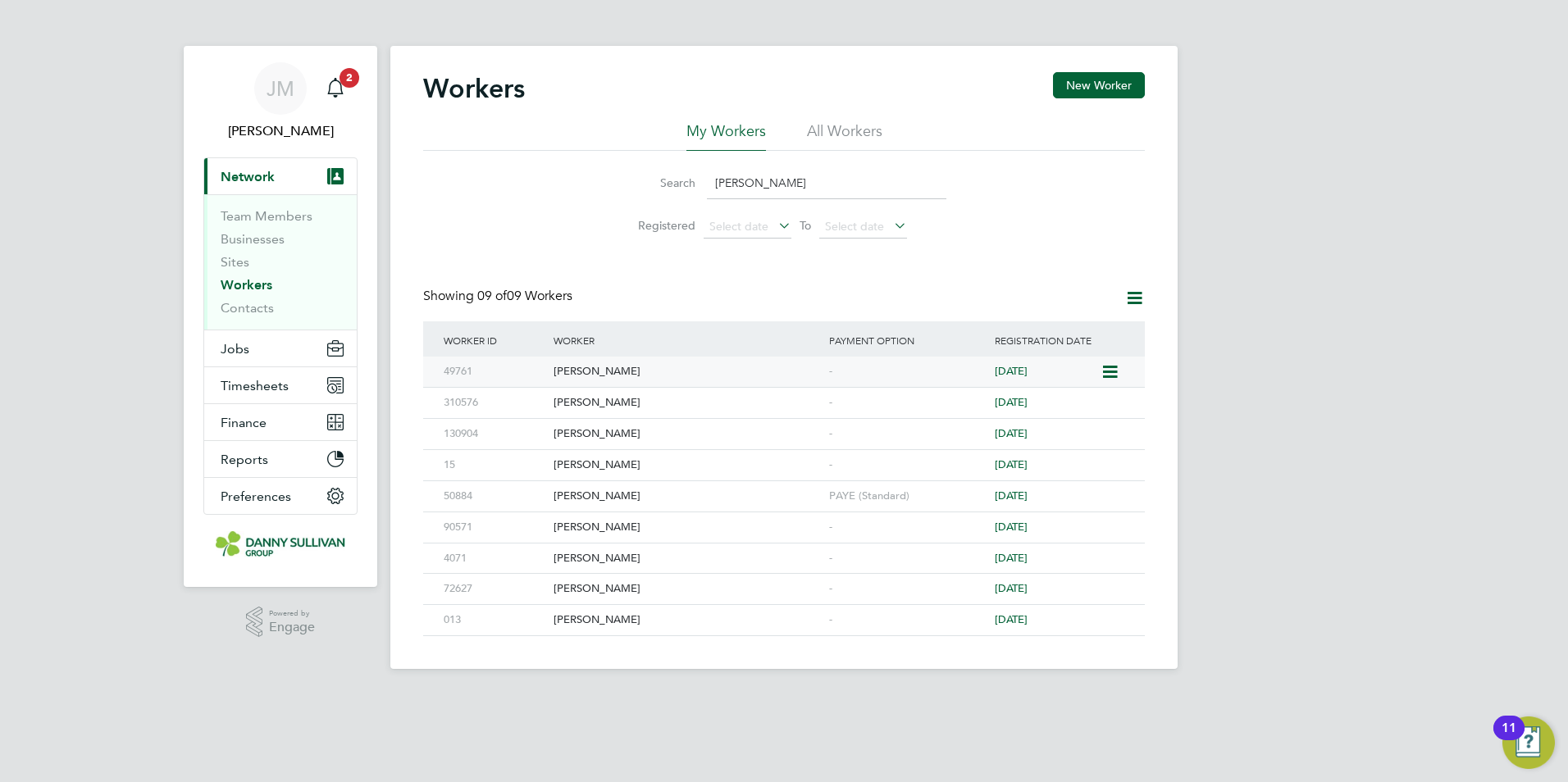
type input "adrian"
click at [597, 369] on div "[PERSON_NAME]" at bounding box center [687, 372] width 275 height 31
click at [245, 344] on span "Jobs" at bounding box center [235, 349] width 29 height 15
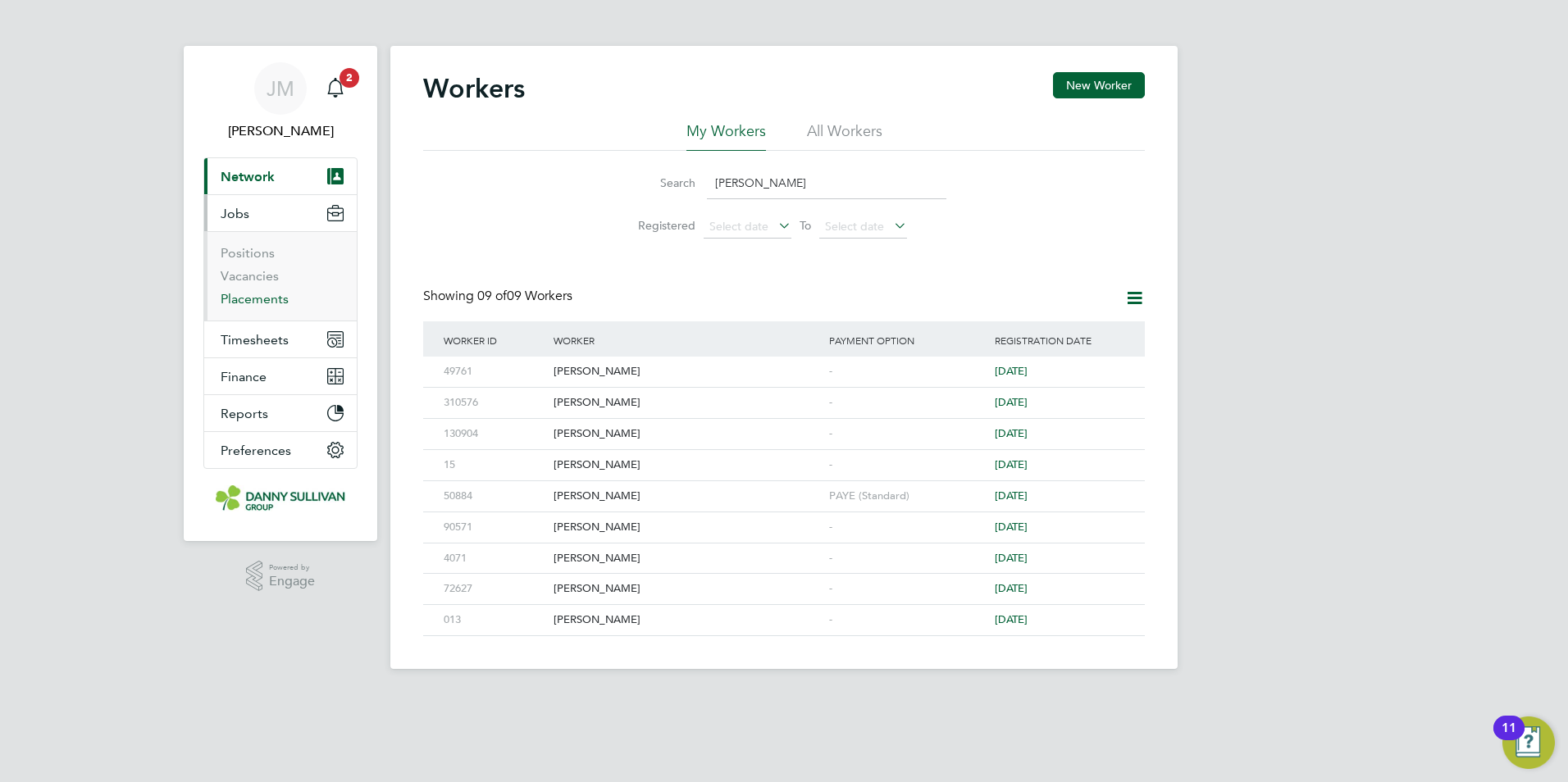
click at [257, 300] on link "Placements" at bounding box center [254, 299] width 68 height 15
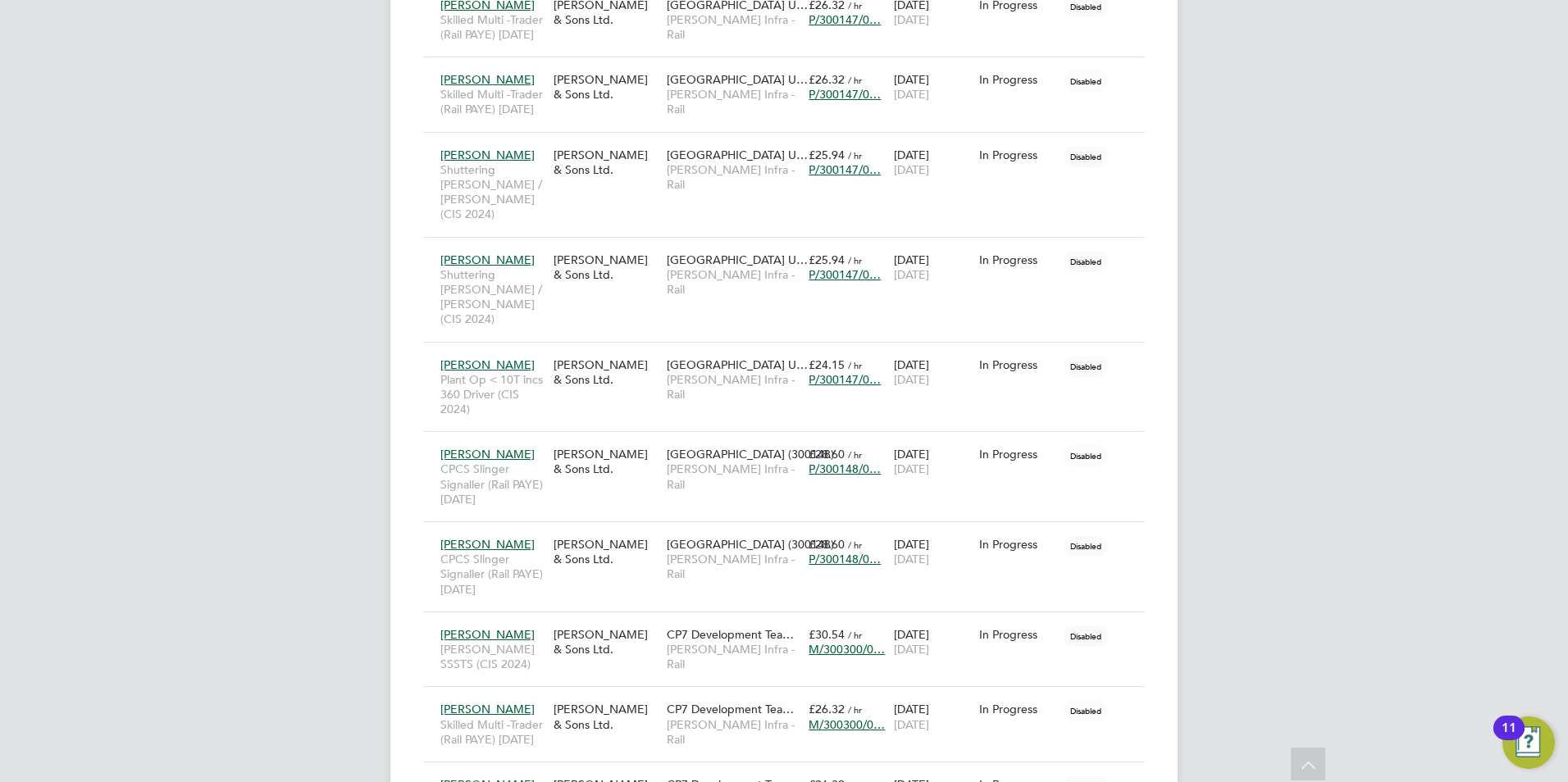
click at [999, 612] on div "Adrian Lupean Foreman SSSTS (CIS 2024) Danny Sullivan & Sons Ltd. CP7 Developme…" at bounding box center [784, 649] width 721 height 75
click at [744, 627] on span "CP7 Development Tea…" at bounding box center [730, 634] width 127 height 14
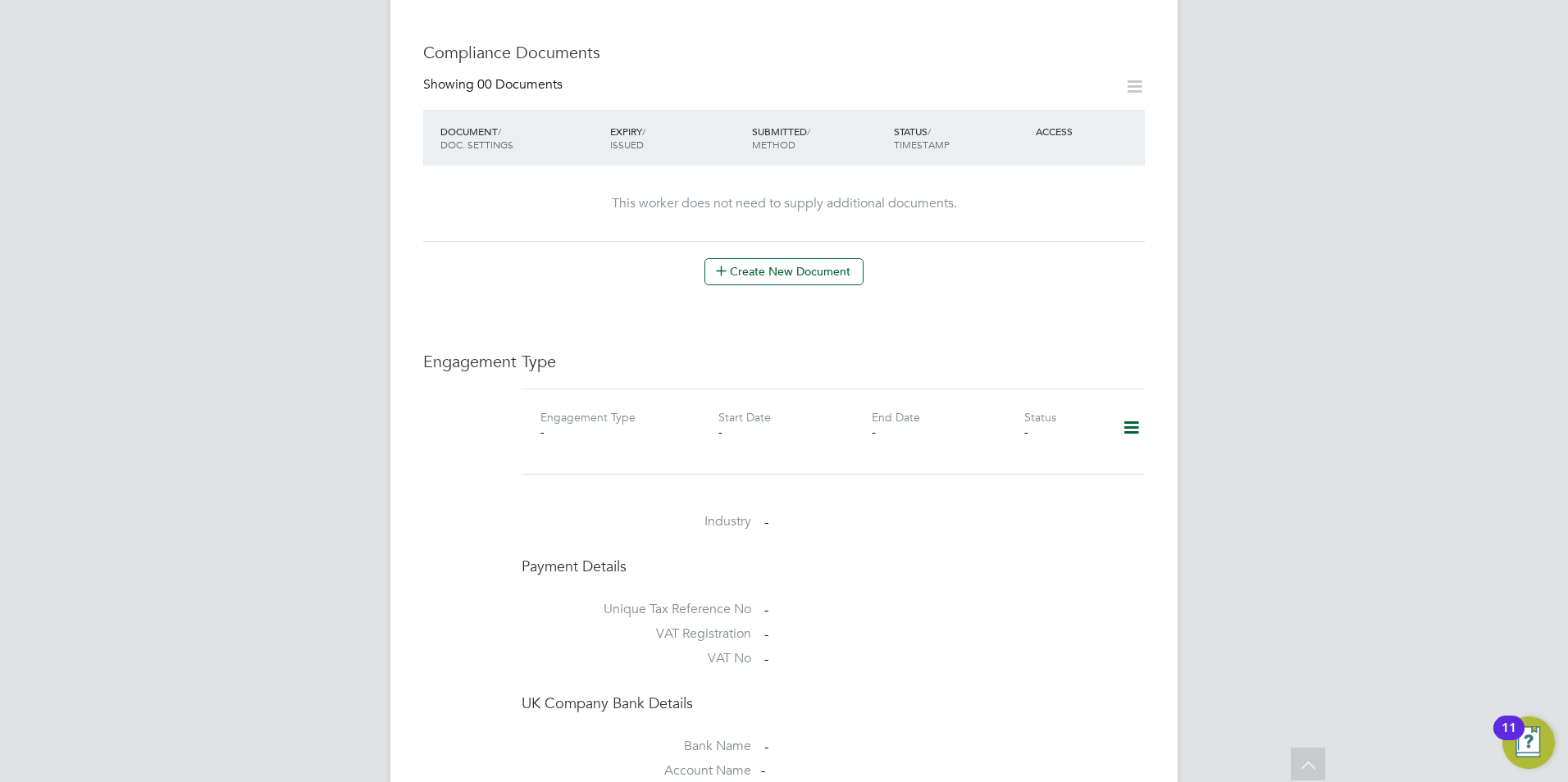
scroll to position [741, 0]
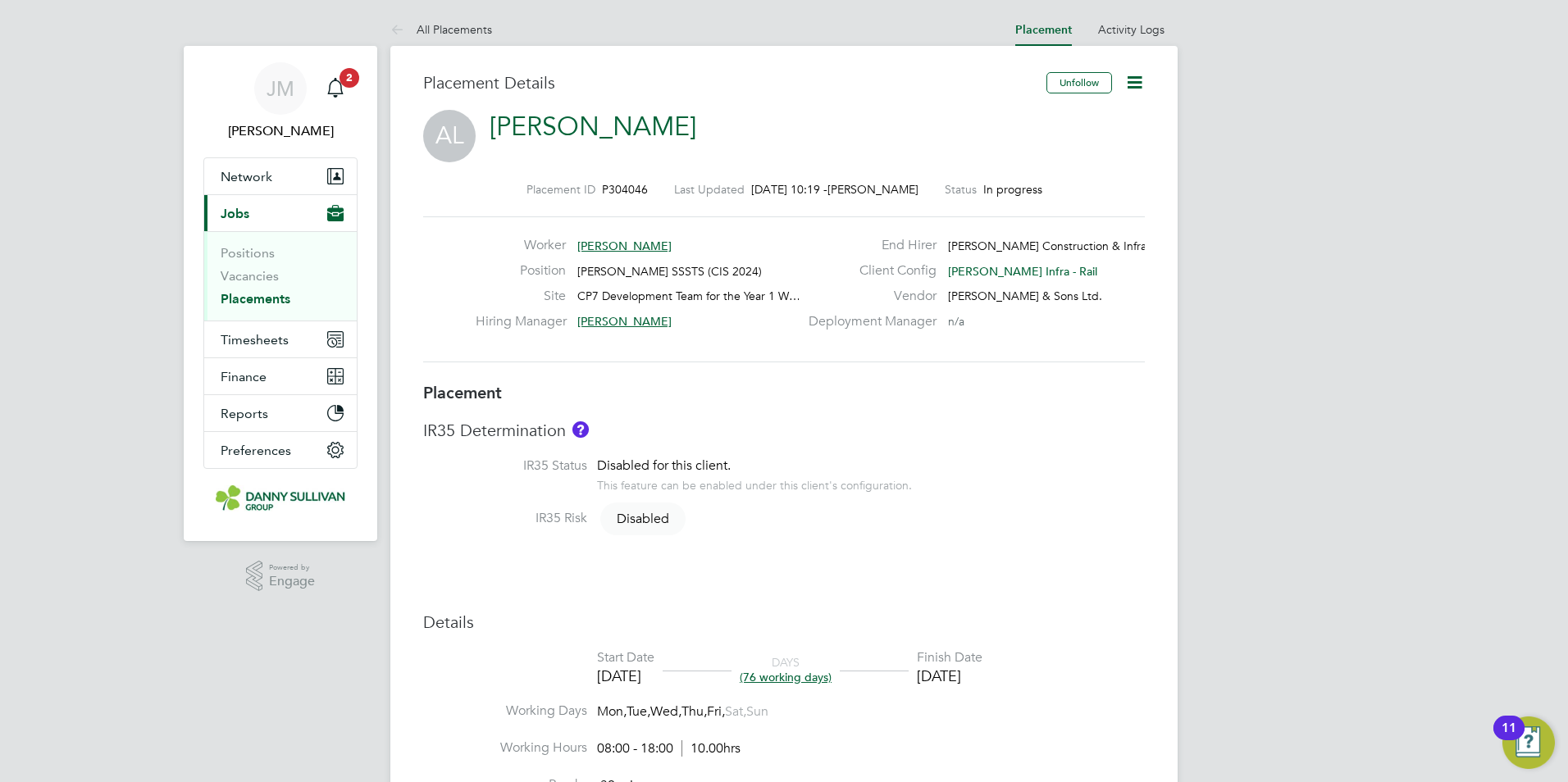
click at [1129, 72] on icon at bounding box center [1133, 82] width 20 height 20
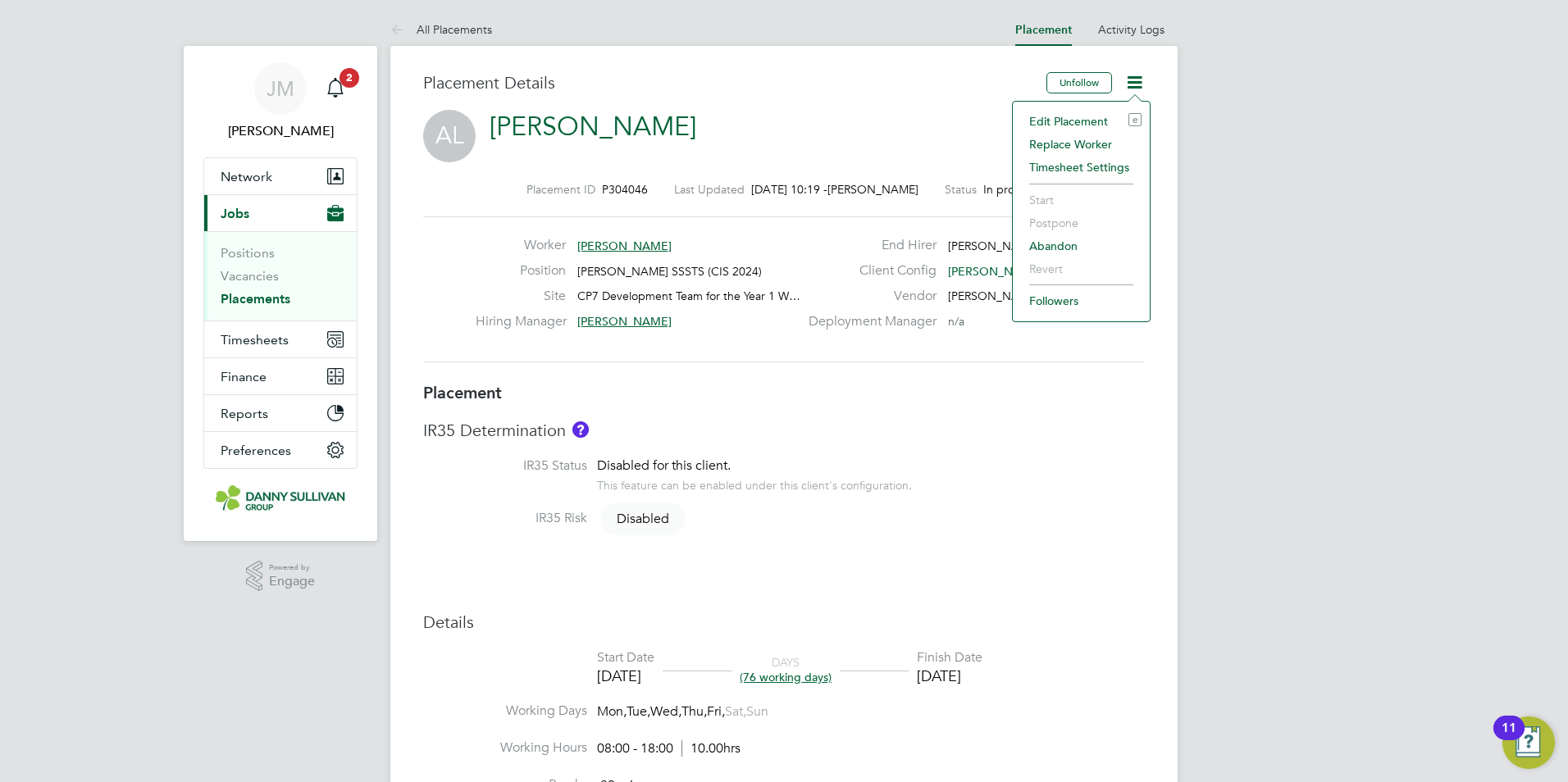
click at [1069, 120] on li "Edit Placement e" at bounding box center [1080, 121] width 120 height 23
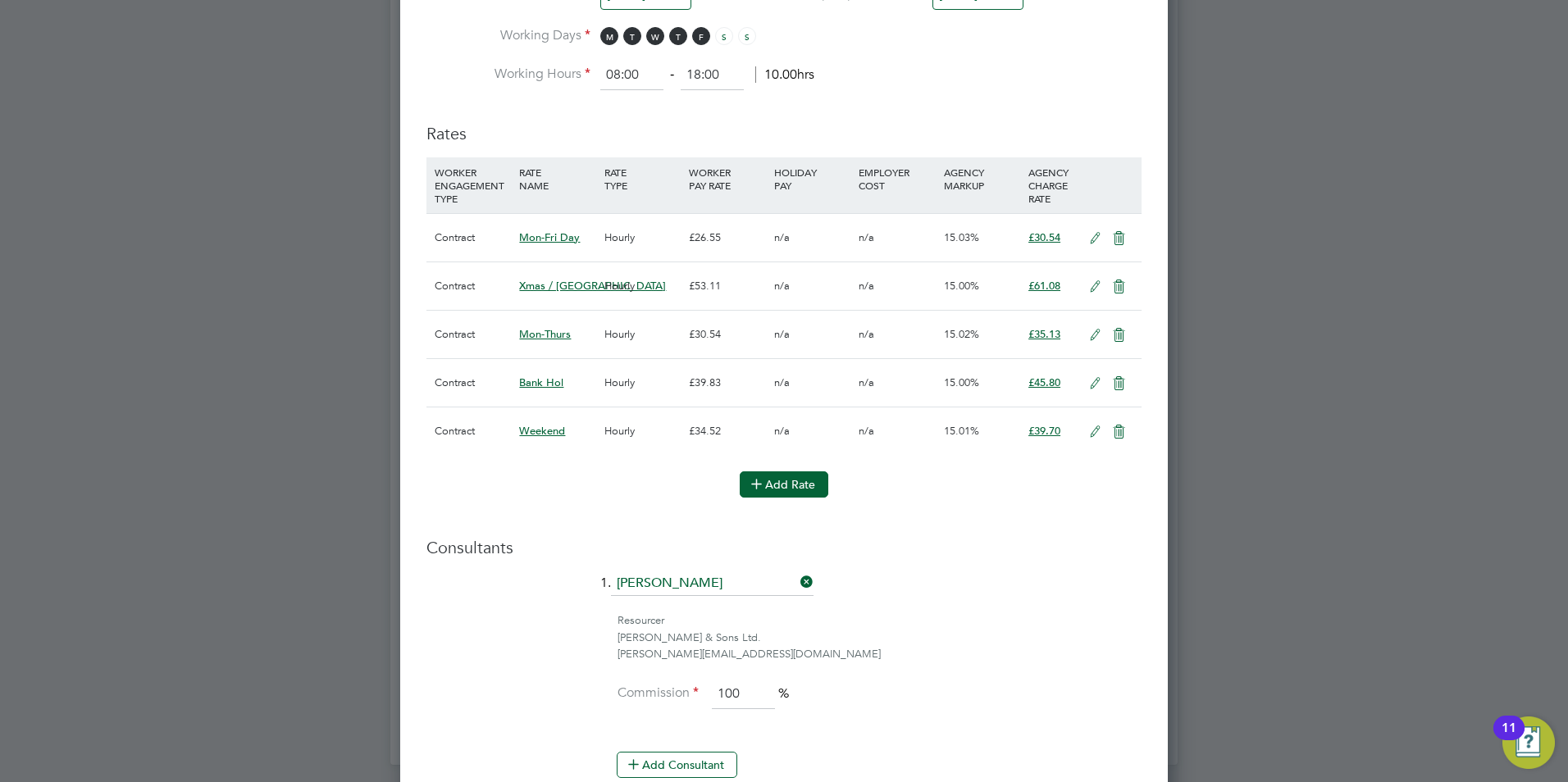
click at [758, 487] on icon at bounding box center [756, 483] width 13 height 13
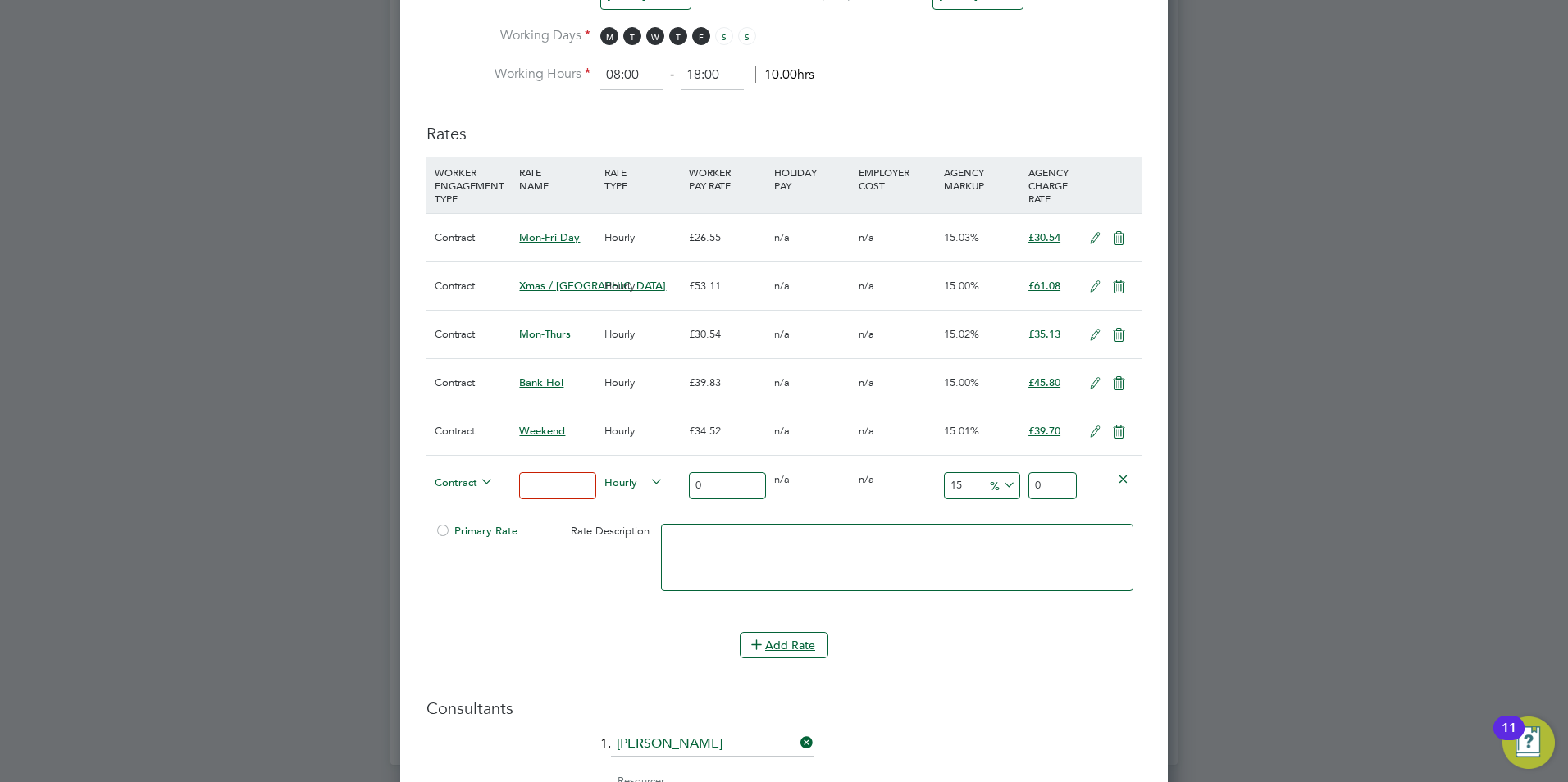
click at [558, 480] on input at bounding box center [556, 486] width 76 height 27
click at [553, 627] on li "WORKER ENGAGEMENT TYPE RATE NAME RATE TYPE WORKER PAY RATE HOLIDAY PAY EMPLOYER…" at bounding box center [783, 394] width 715 height 474
click at [540, 478] on input at bounding box center [556, 486] width 76 height 27
click at [564, 489] on input at bounding box center [556, 486] width 76 height 27
type input "n"
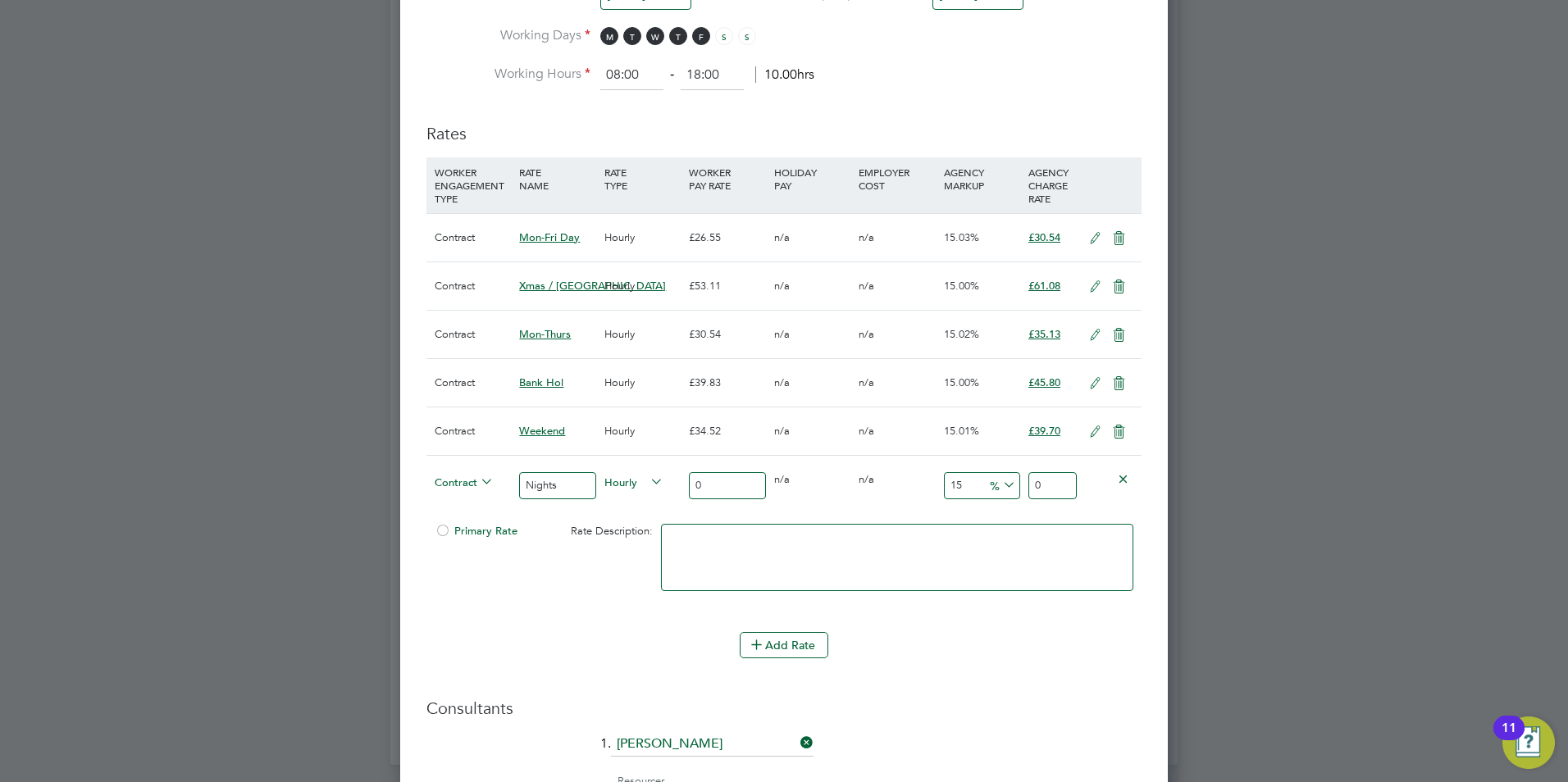
type input "Nights"
click at [713, 484] on input "0" at bounding box center [726, 486] width 76 height 27
type input "0"
click at [721, 476] on input "0" at bounding box center [726, 486] width 76 height 27
type input "0"
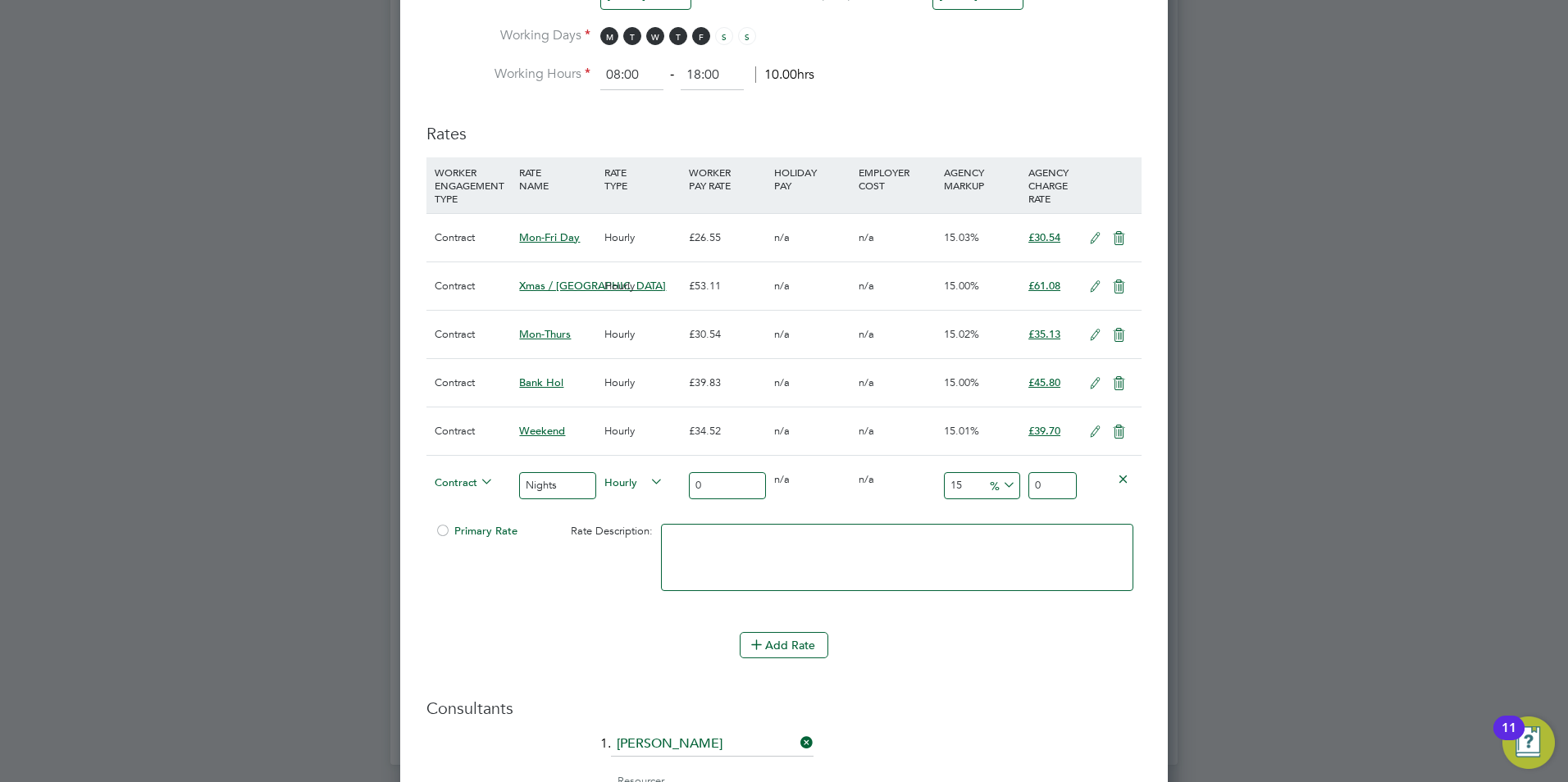
click at [721, 481] on input "0" at bounding box center [726, 486] width 76 height 27
type input "3"
type input "3.45"
type input "30"
type input "34.5"
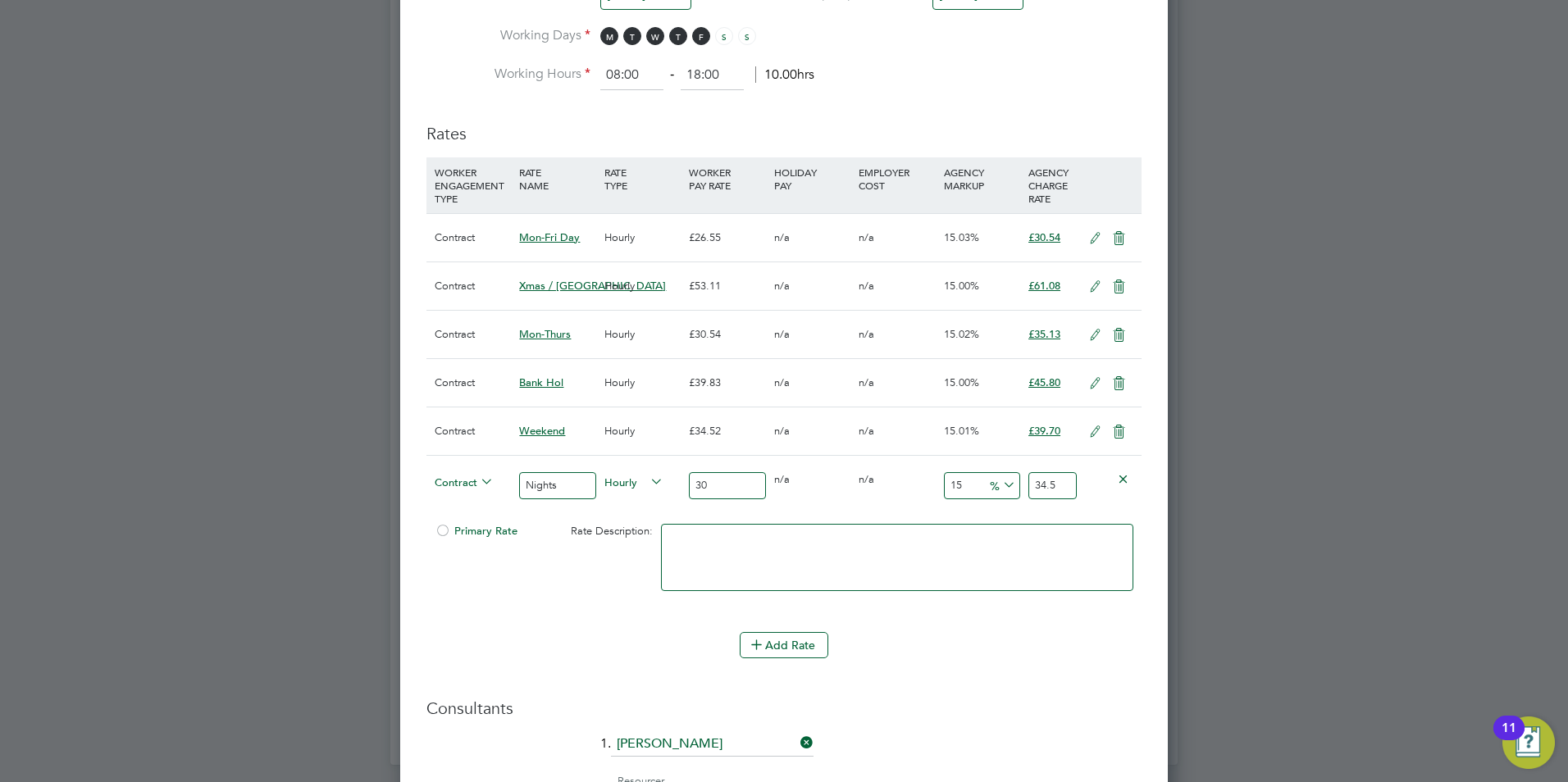
type input "30.5"
type input "35.075"
type input "30.54"
type input "35.121"
type input "30.54"
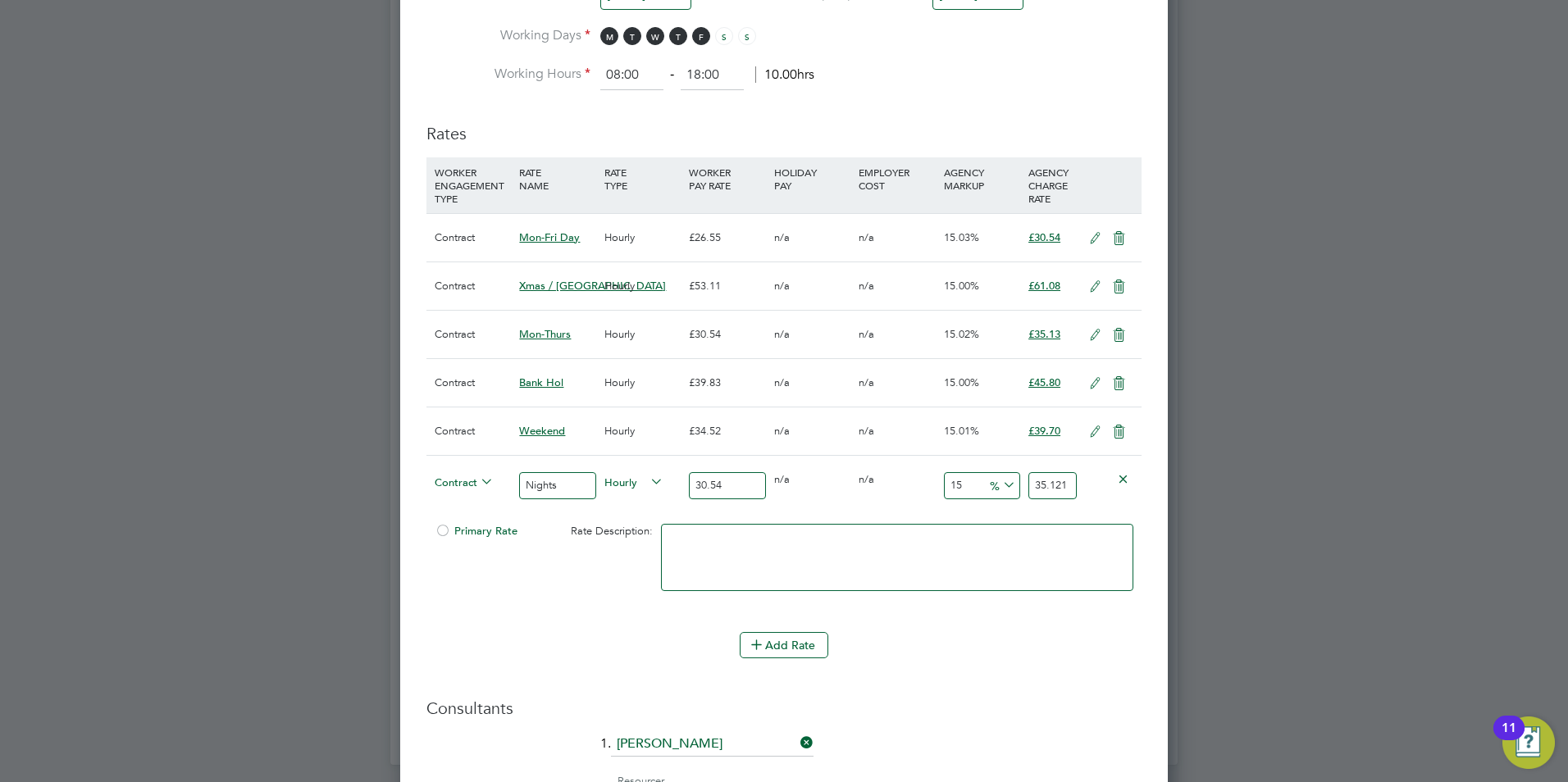
click at [1062, 479] on input "35.121" at bounding box center [1052, 486] width 48 height 27
click at [873, 518] on div at bounding box center [897, 566] width 480 height 100
click at [1061, 481] on input "35.121" at bounding box center [1052, 486] width 48 height 27
type input "14.996725605762935"
type input "35.12"
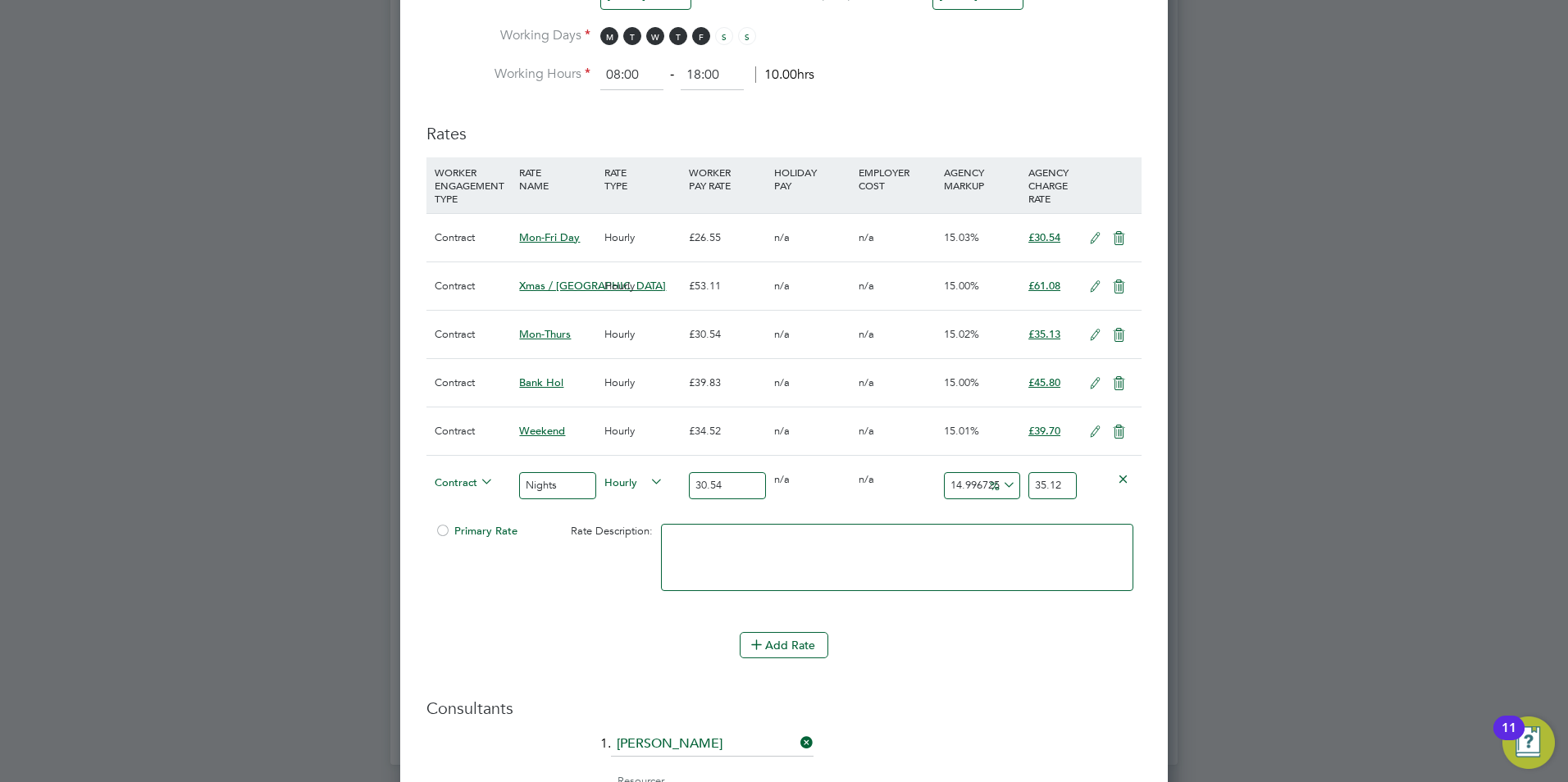
type input "15"
type input "35.121"
click at [941, 648] on div "Add Rate" at bounding box center [783, 644] width 715 height 26
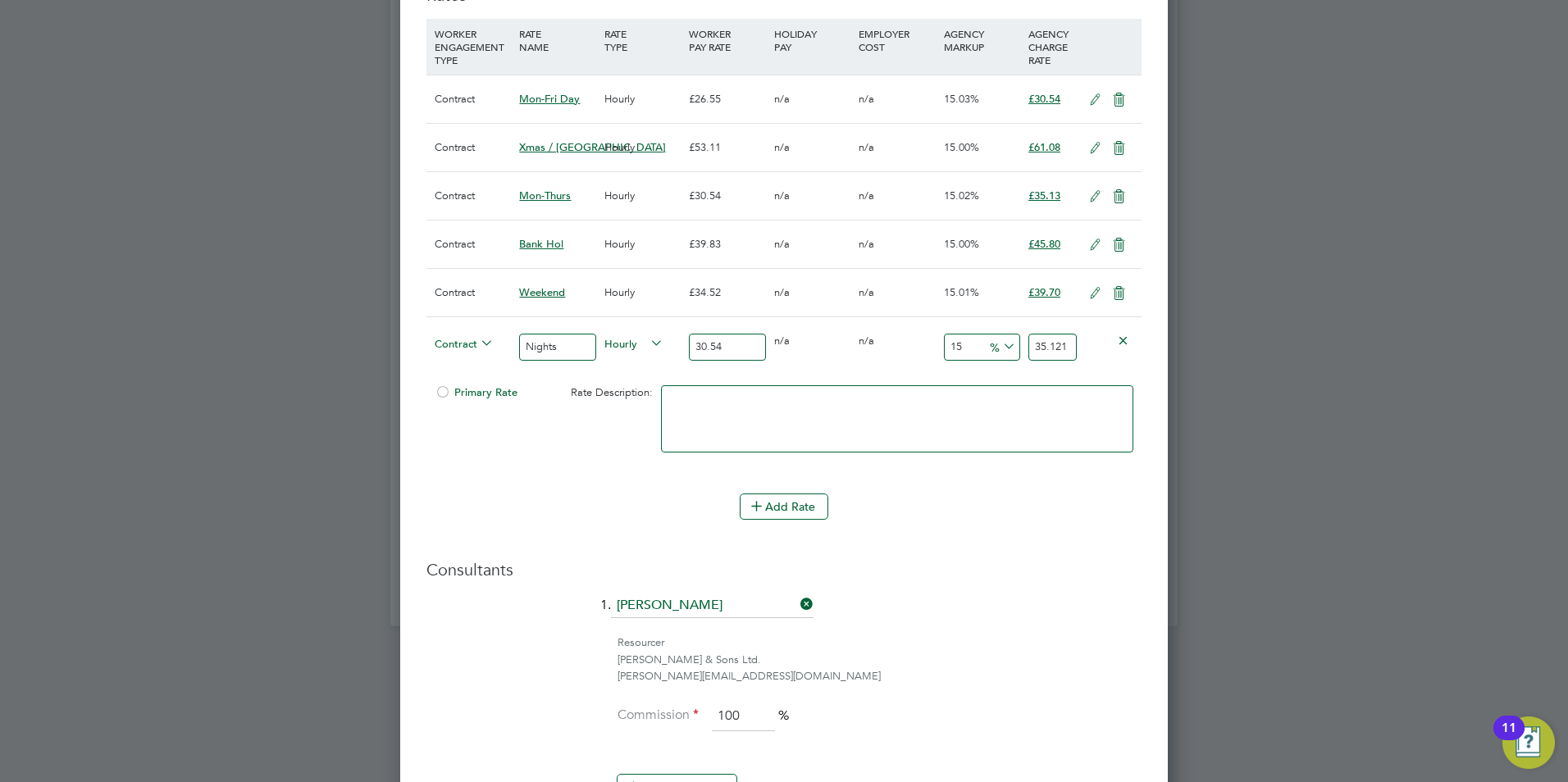
scroll to position [1118, 0]
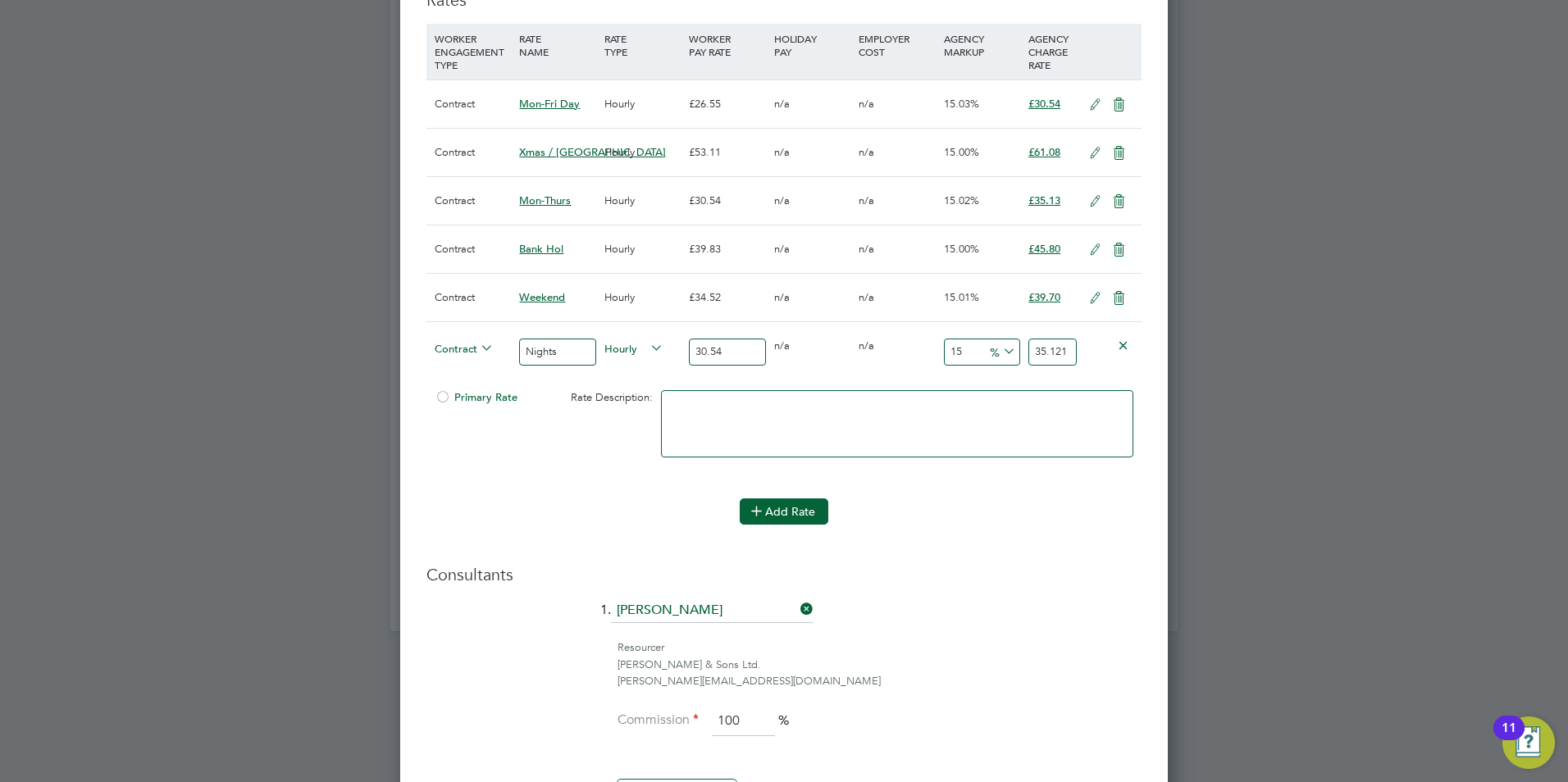
click at [787, 503] on button "Add Rate" at bounding box center [784, 511] width 89 height 26
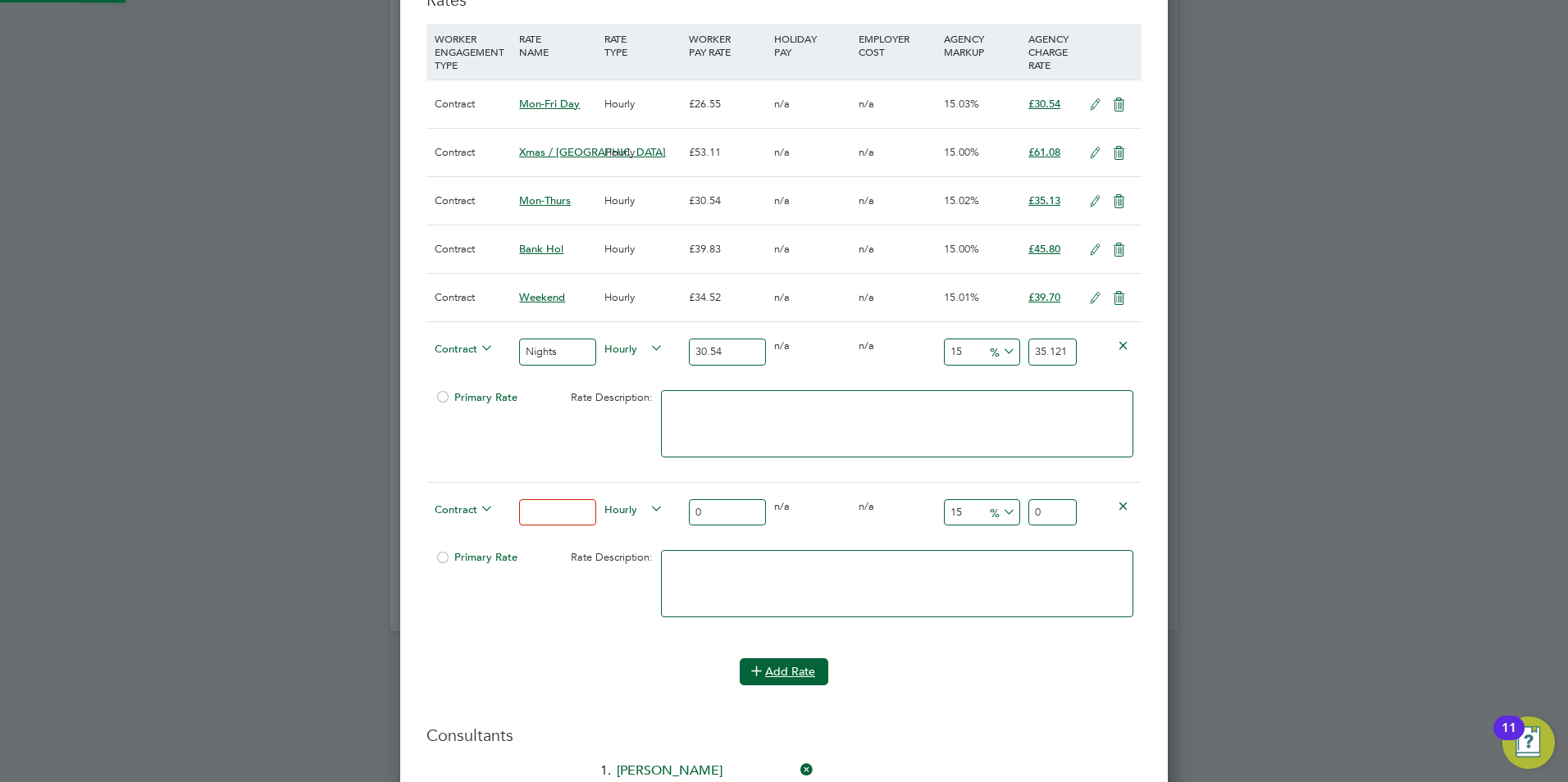
scroll to position [2328, 769]
click at [750, 399] on textarea at bounding box center [897, 424] width 472 height 67
click at [442, 396] on div at bounding box center [443, 402] width 16 height 13
click at [540, 443] on div "Primary Rate Rate Description: Mid week nightd" at bounding box center [783, 432] width 715 height 100
click at [443, 400] on div at bounding box center [443, 402] width 16 height 13
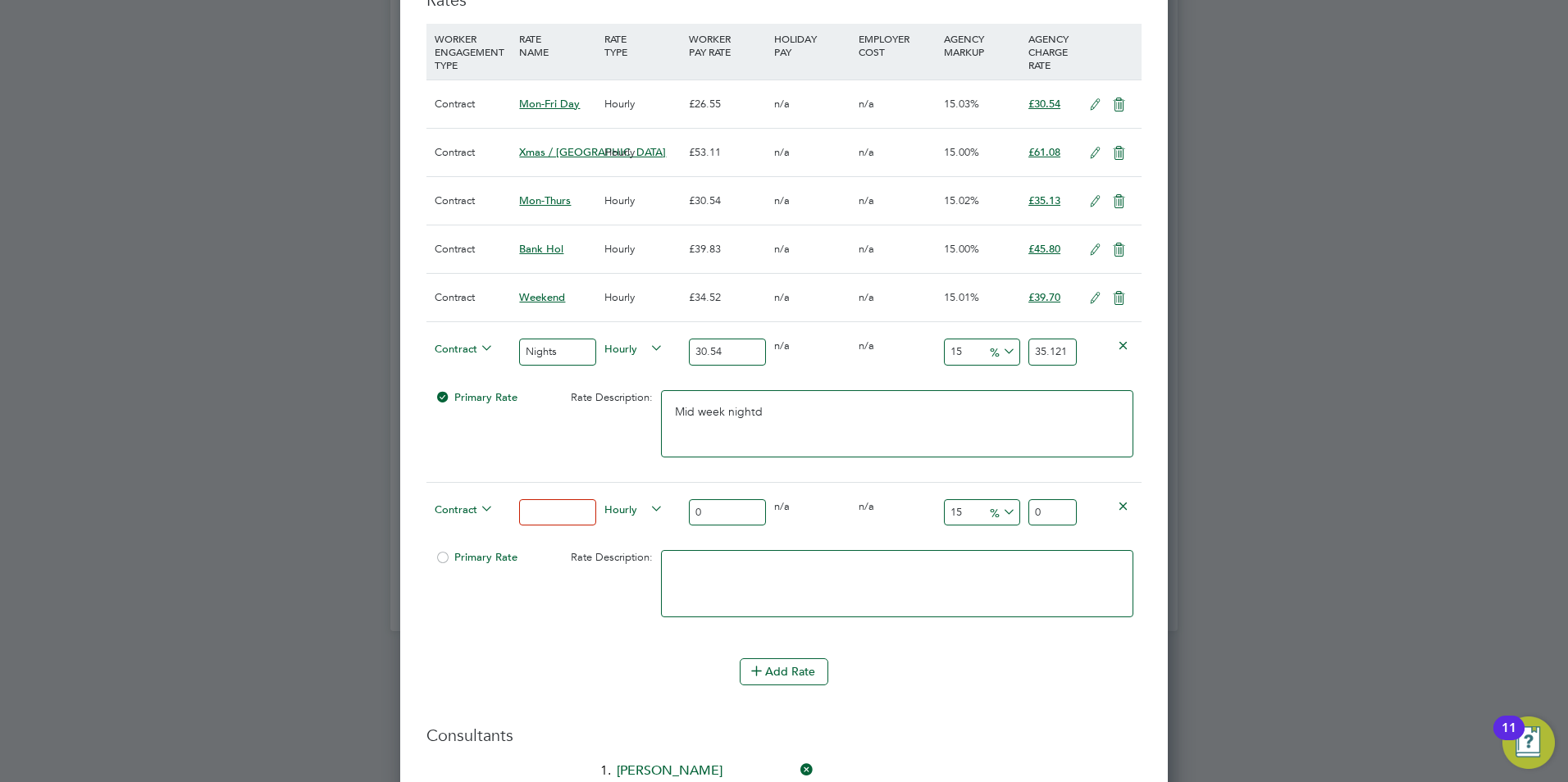
click at [445, 396] on div at bounding box center [443, 402] width 16 height 13
click at [774, 416] on textarea "Mid week nightd" at bounding box center [897, 424] width 472 height 67
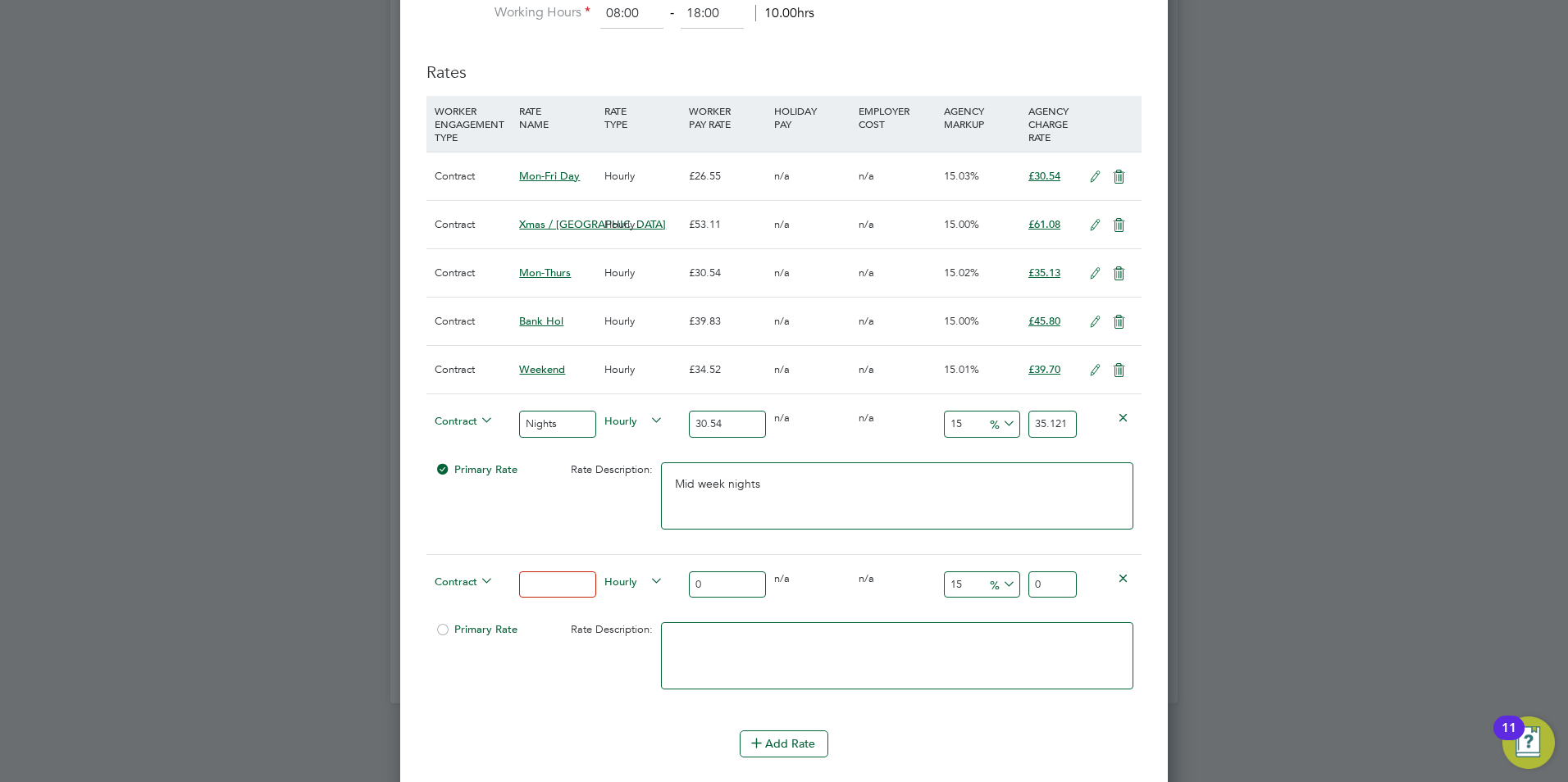
scroll to position [953, 0]
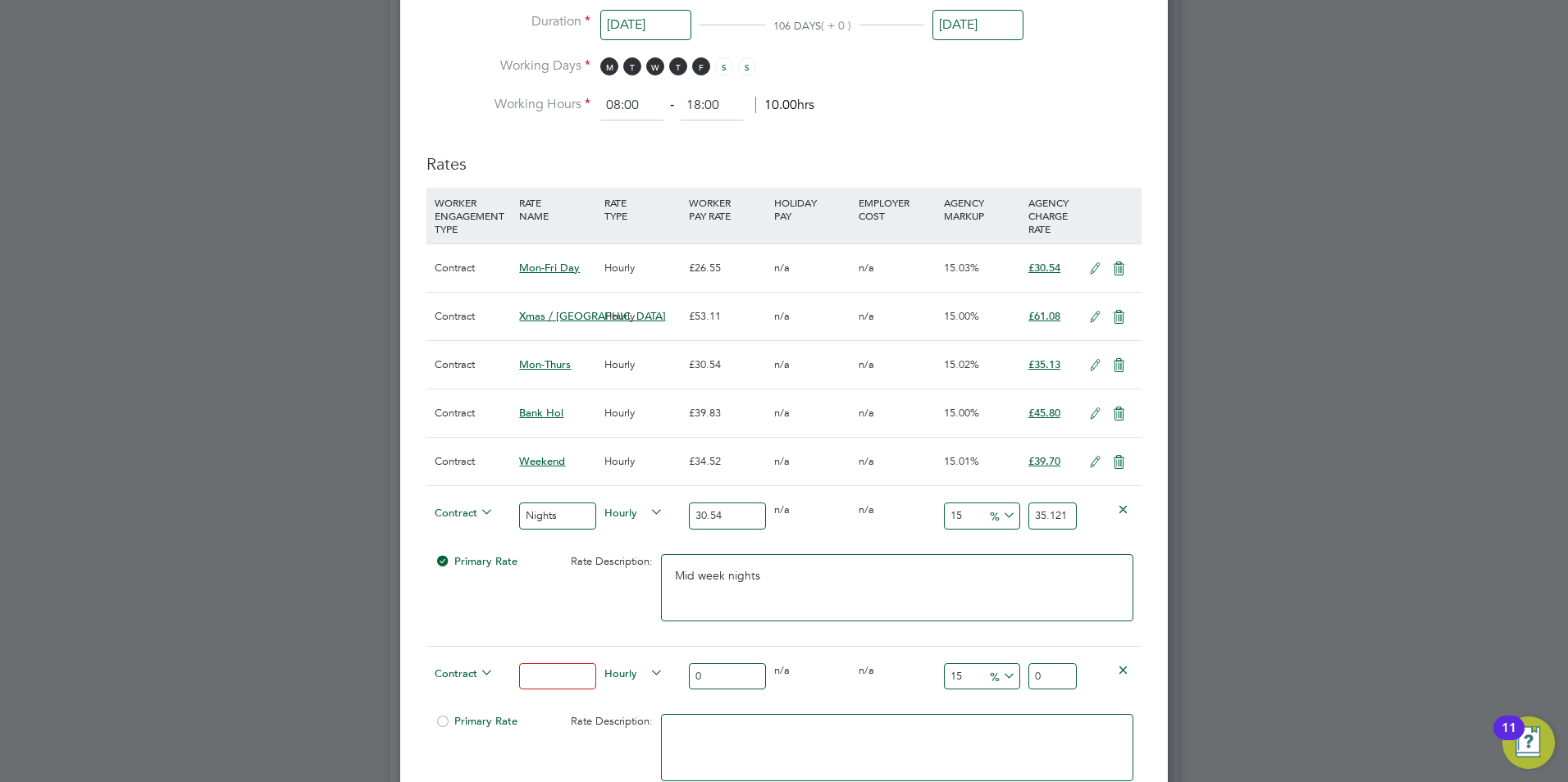
type textarea "Mid week nights"
click at [1089, 266] on icon at bounding box center [1095, 269] width 20 height 13
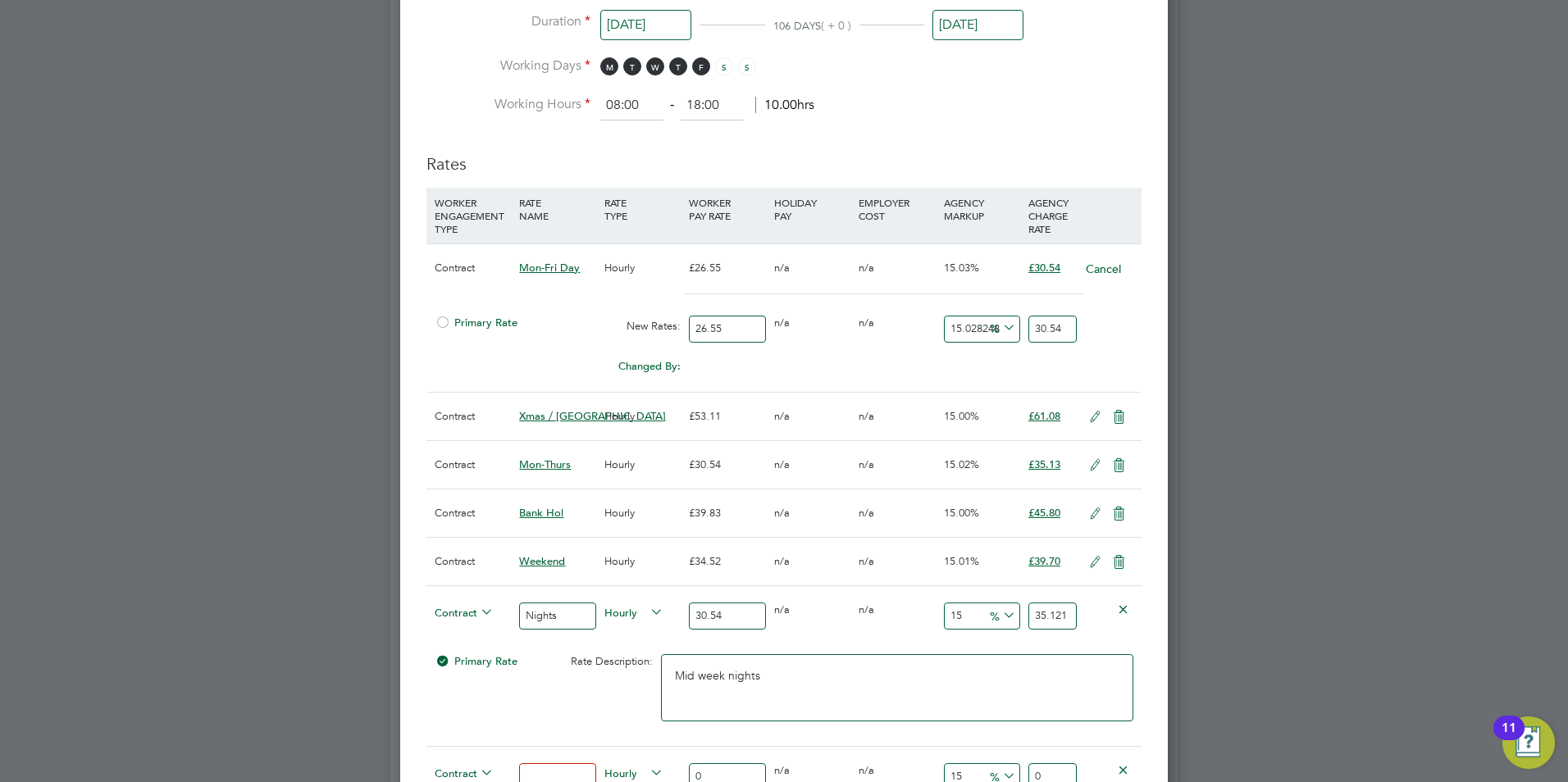
scroll to position [2428, 769]
click at [443, 321] on div at bounding box center [443, 327] width 16 height 13
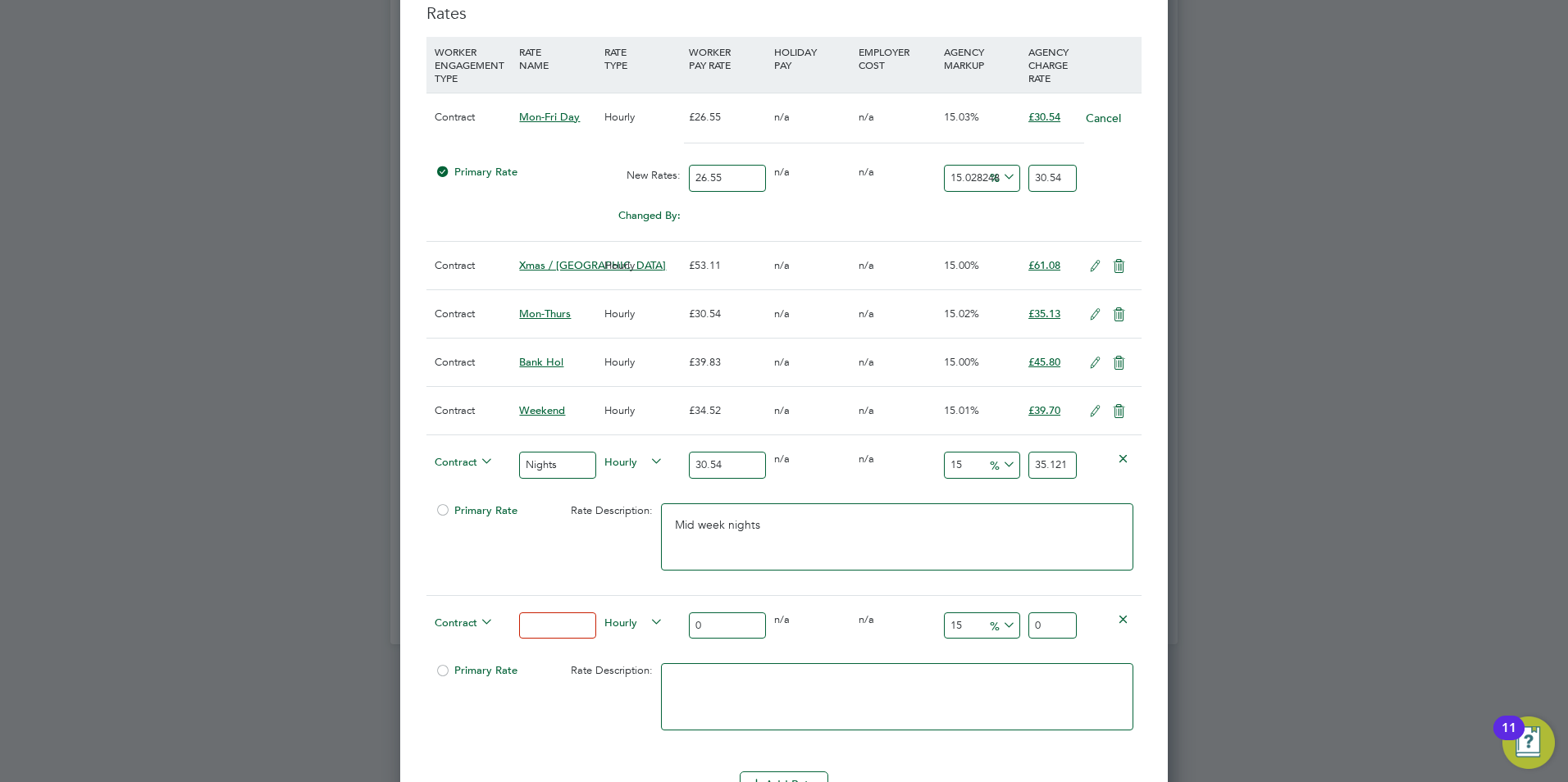
scroll to position [1118, 0]
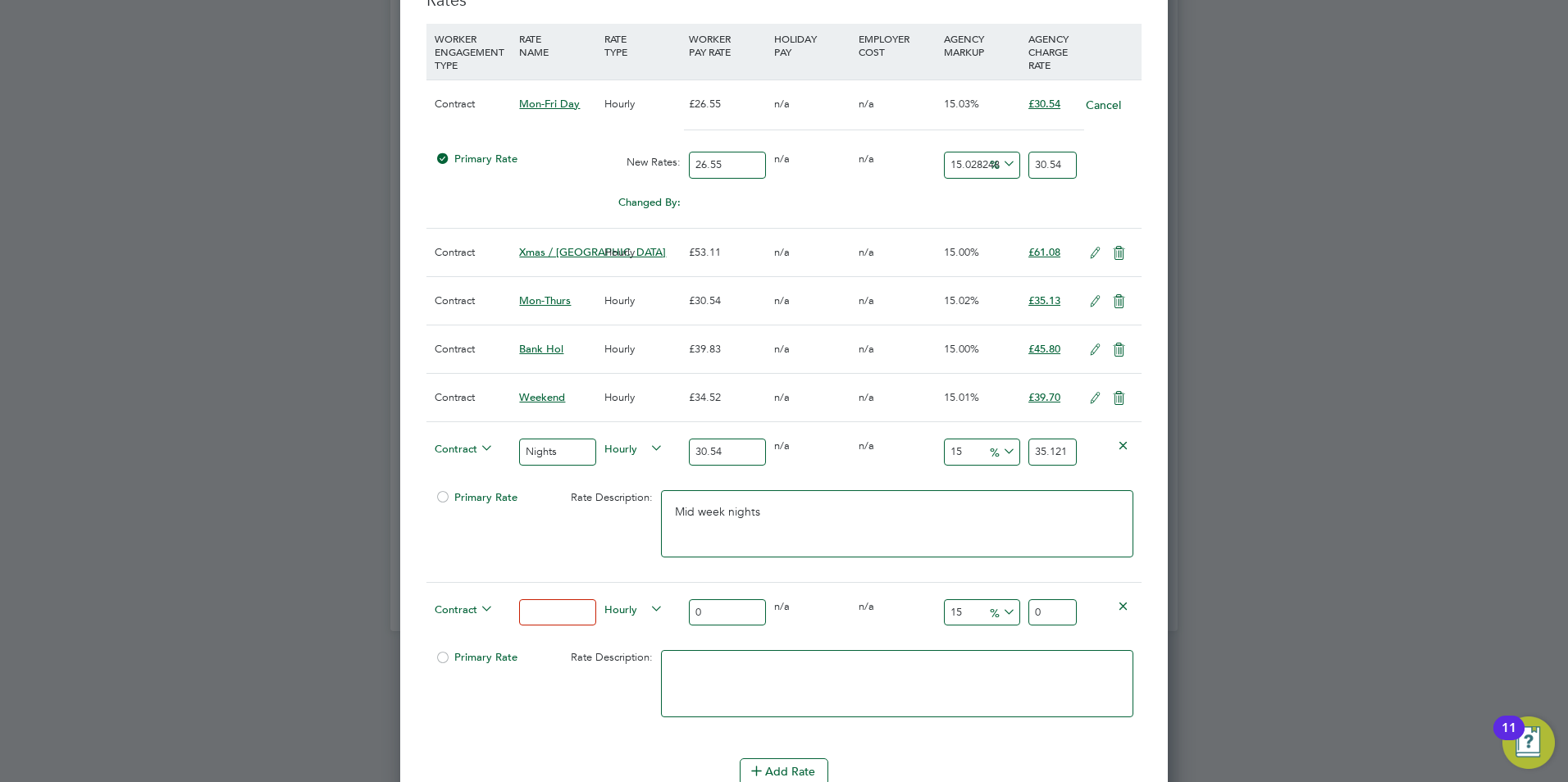
click at [785, 508] on textarea "Mid week nights" at bounding box center [897, 524] width 472 height 67
click at [564, 601] on input at bounding box center [556, 613] width 76 height 27
click at [544, 608] on input at bounding box center [556, 613] width 76 height 27
type input "weekend nights"
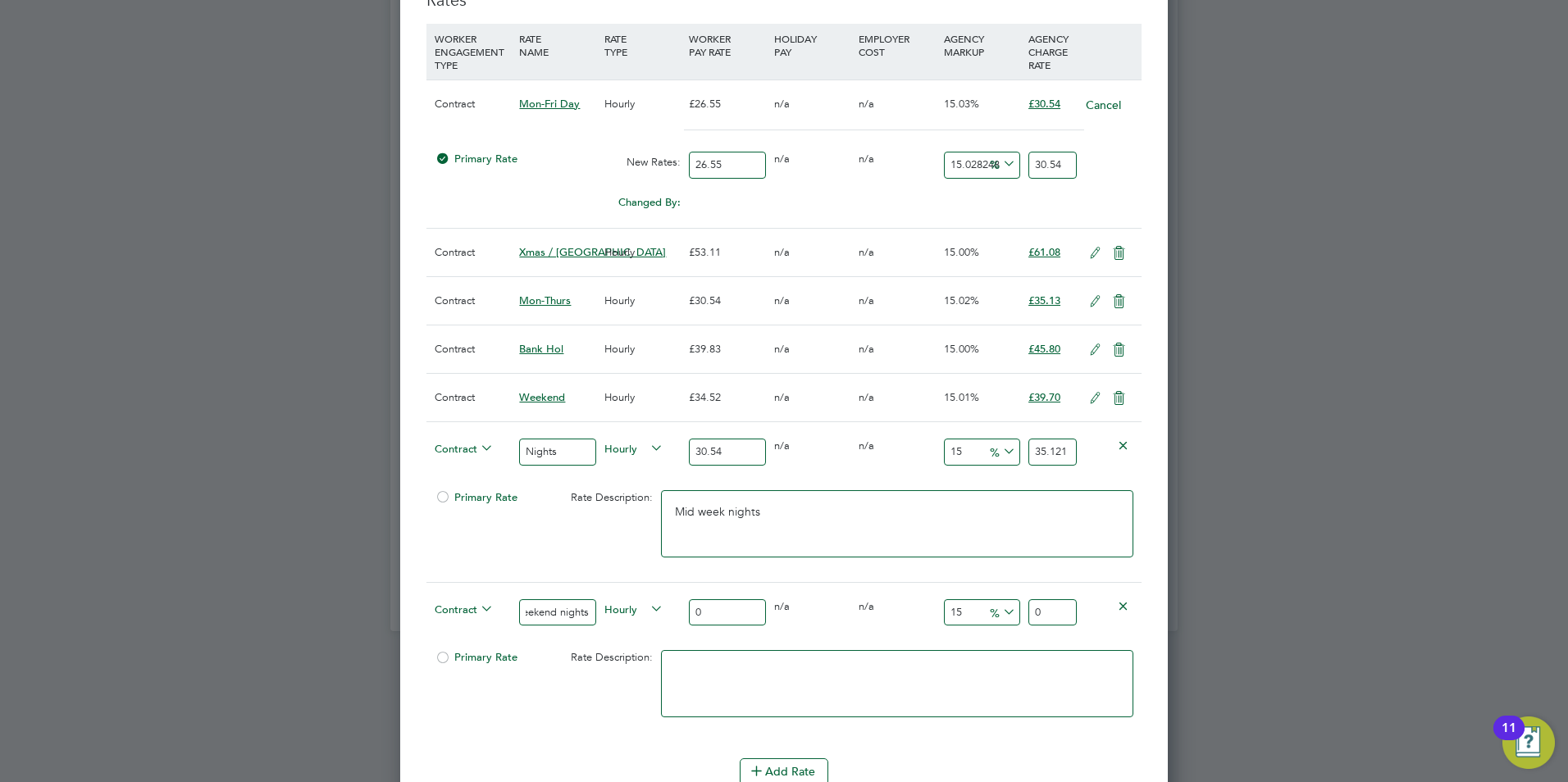
click at [715, 609] on input "0" at bounding box center [726, 613] width 76 height 27
type input "0"
click at [1117, 442] on icon at bounding box center [1123, 444] width 13 height 13
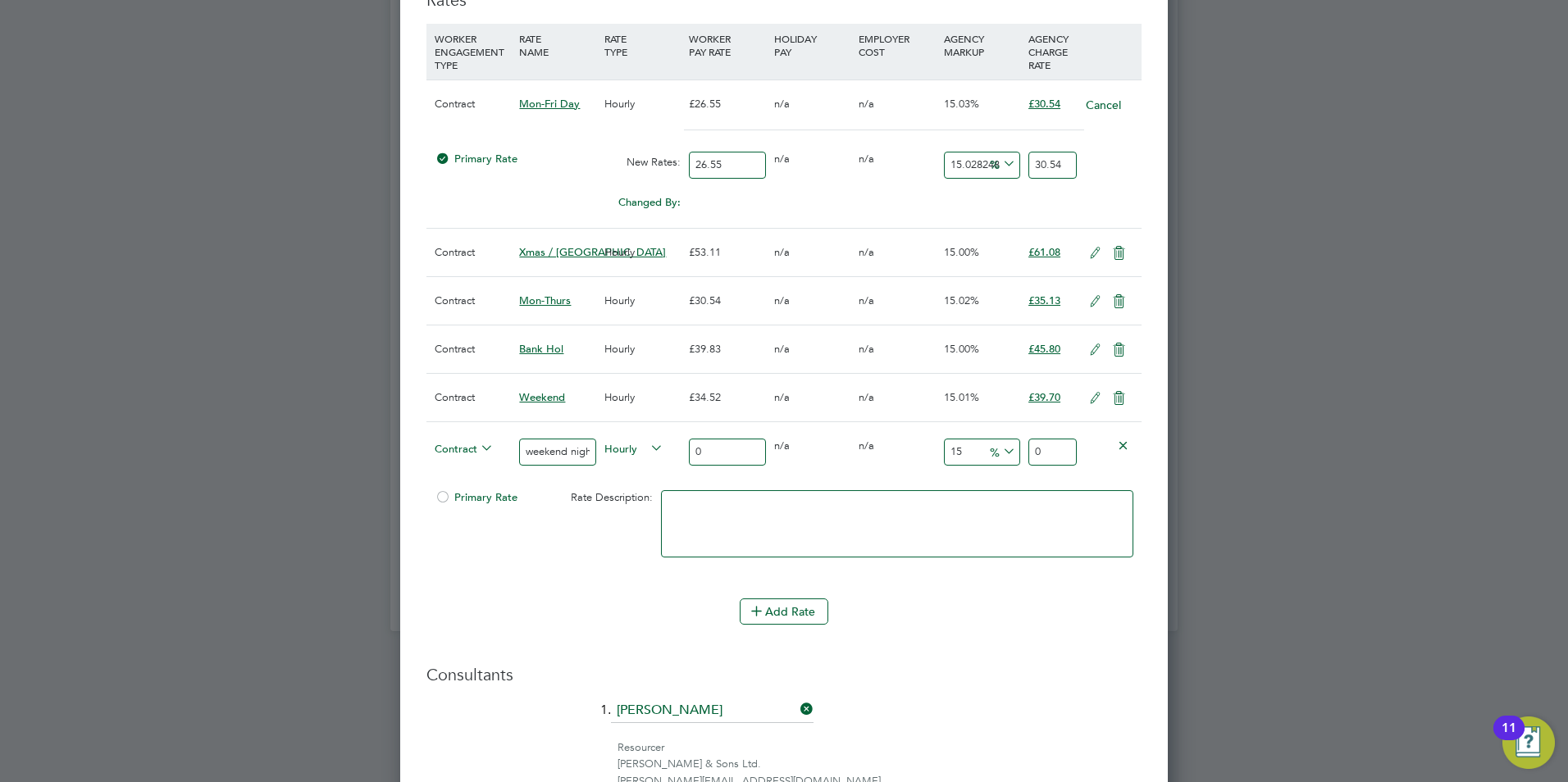
click at [1117, 442] on icon at bounding box center [1123, 444] width 13 height 13
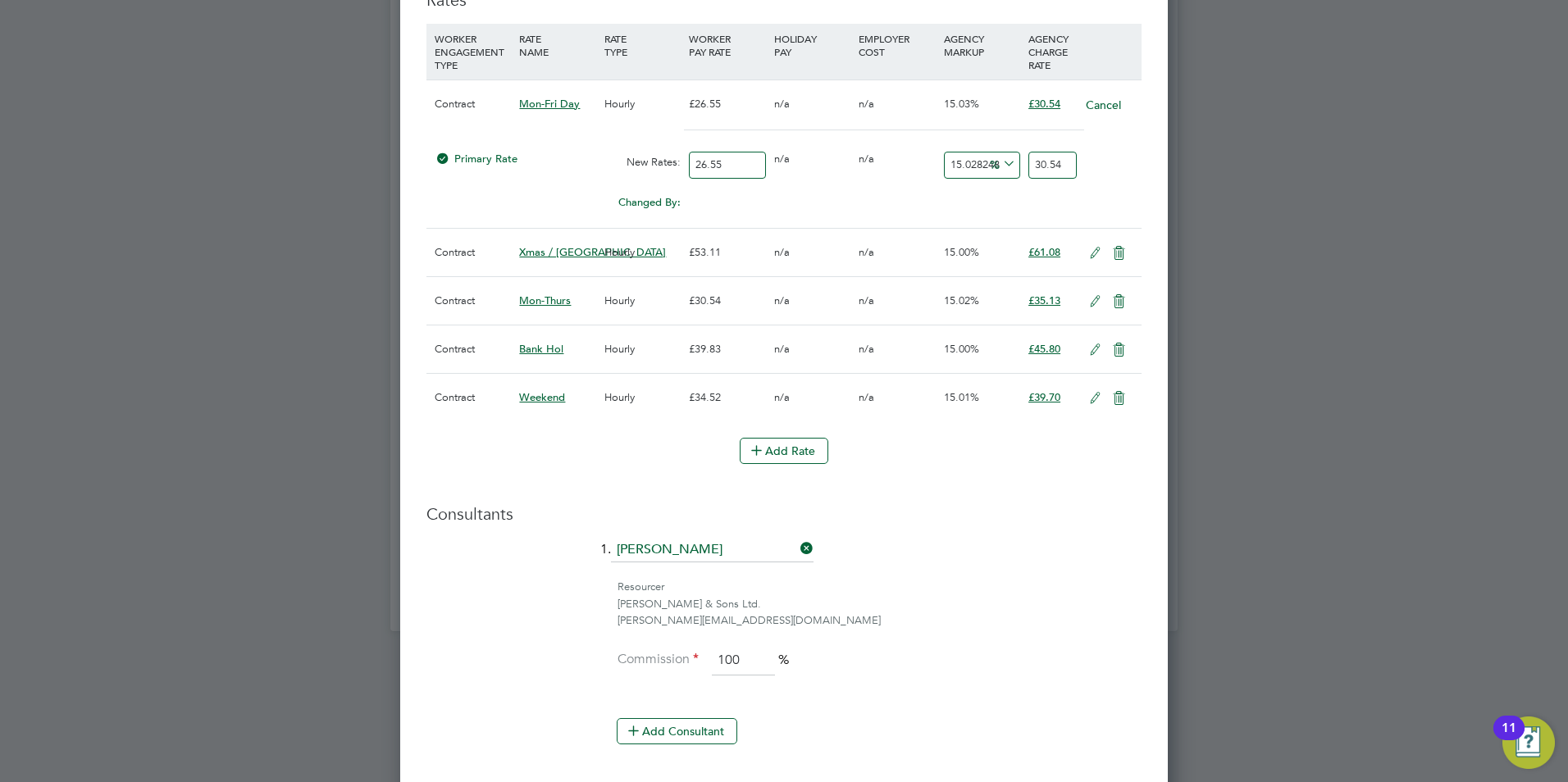
scroll to position [2106, 769]
